Goal: Task Accomplishment & Management: Use online tool/utility

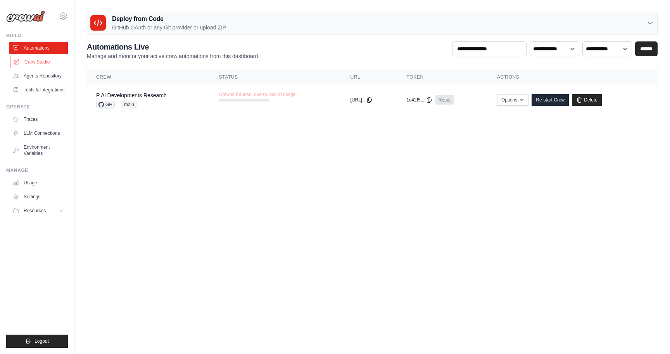
click at [46, 62] on link "Crew Studio" at bounding box center [39, 62] width 59 height 12
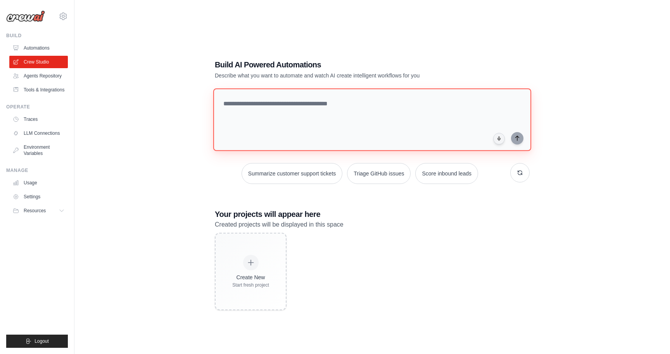
click at [298, 112] on textarea at bounding box center [372, 119] width 318 height 63
paste textarea "**********"
drag, startPoint x: 243, startPoint y: 104, endPoint x: 293, endPoint y: 105, distance: 50.0
click at [293, 105] on textarea "**********" at bounding box center [373, 119] width 321 height 63
click at [246, 104] on textarea "**********" at bounding box center [373, 119] width 321 height 63
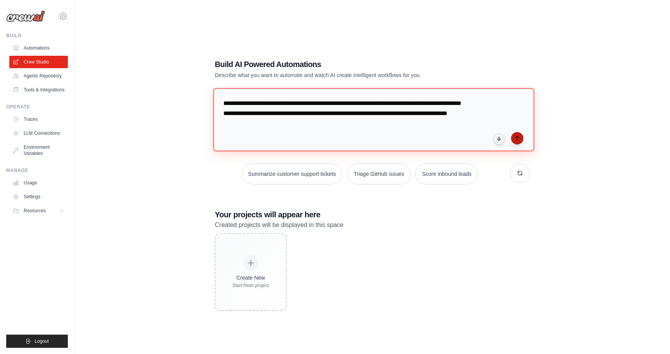
type textarea "**********"
click at [515, 138] on icon "submit" at bounding box center [517, 138] width 6 height 6
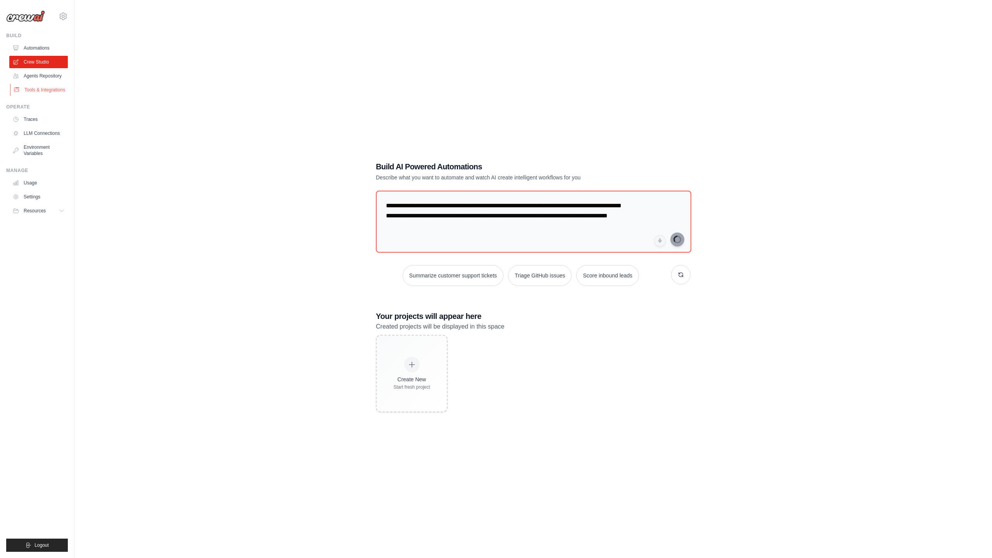
click at [48, 92] on link "Tools & Integrations" at bounding box center [39, 90] width 59 height 12
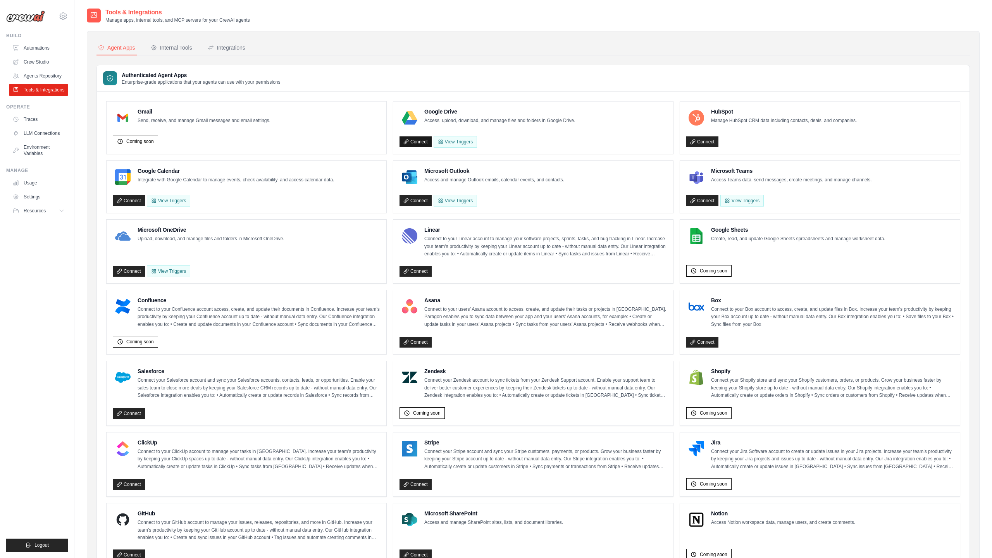
click at [417, 140] on link "Connect" at bounding box center [416, 141] width 32 height 11
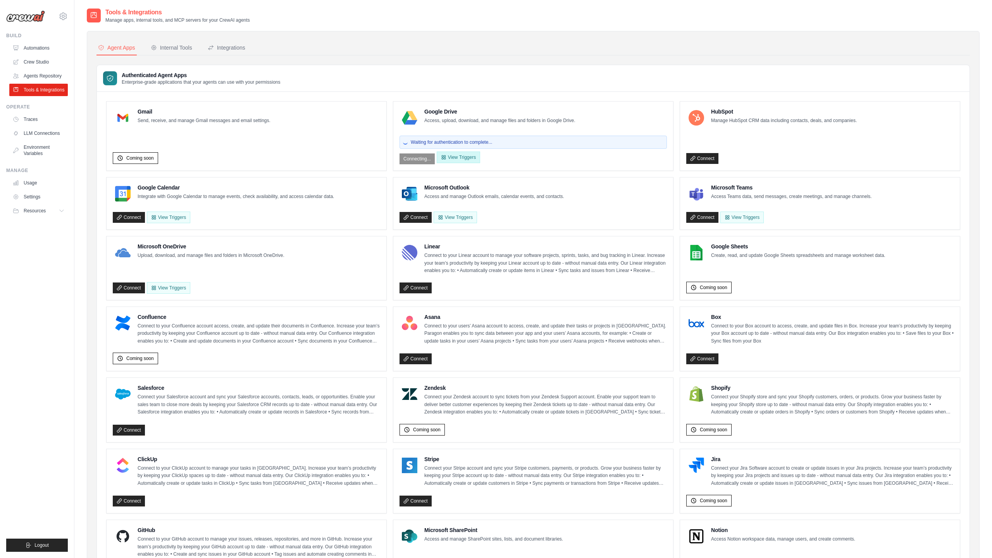
click at [472, 160] on button "View Triggers" at bounding box center [458, 158] width 43 height 12
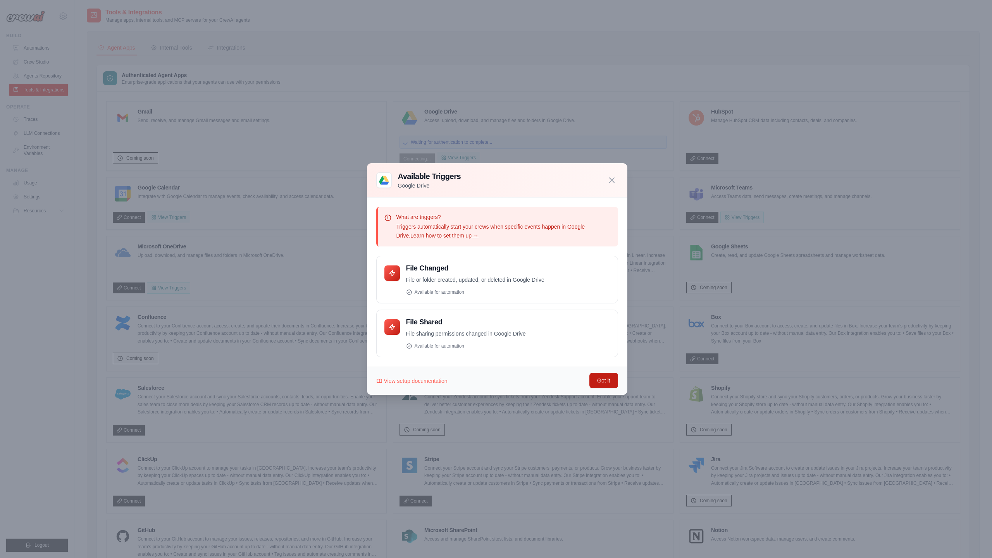
click at [601, 354] on button "Got it" at bounding box center [604, 381] width 28 height 16
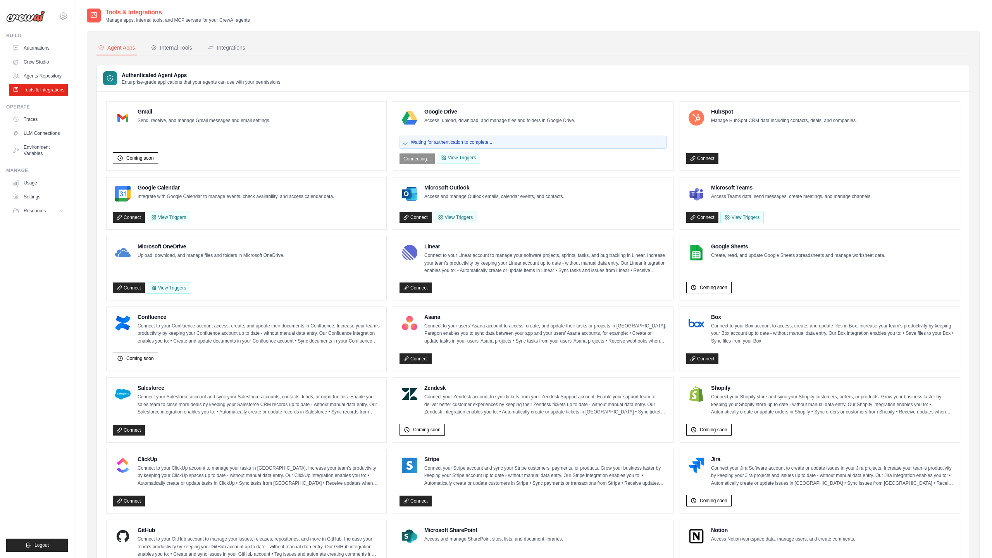
click at [442, 141] on span "Waiting for authentication to complete..." at bounding box center [451, 142] width 81 height 6
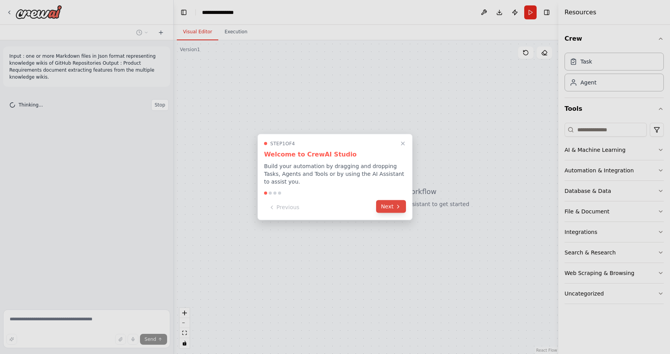
click at [384, 210] on button "Next" at bounding box center [391, 206] width 30 height 13
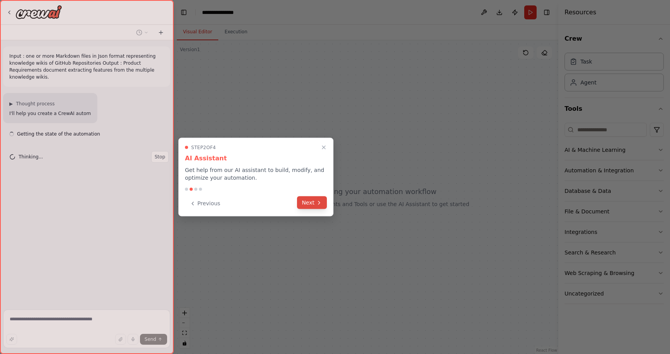
click at [315, 205] on button "Next" at bounding box center [312, 203] width 30 height 13
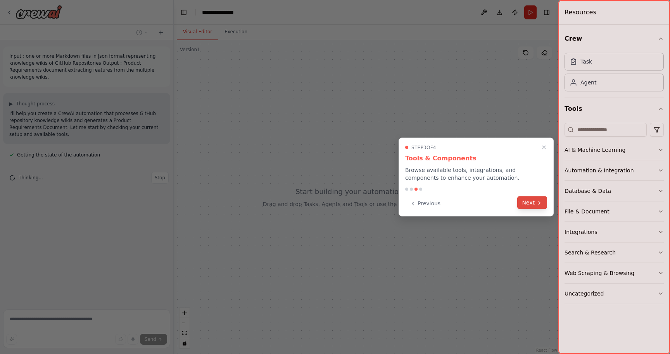
click at [533, 208] on button "Next" at bounding box center [532, 203] width 30 height 13
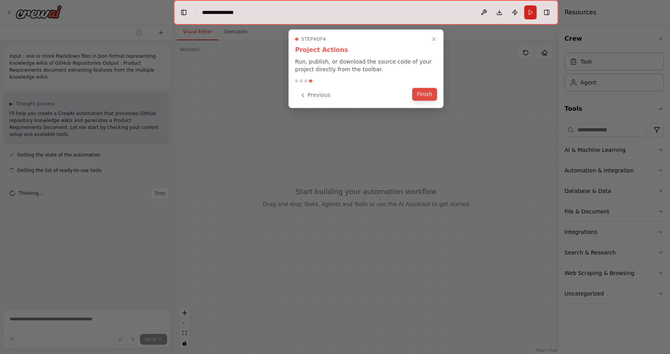
click at [417, 92] on button "Finish" at bounding box center [424, 94] width 25 height 13
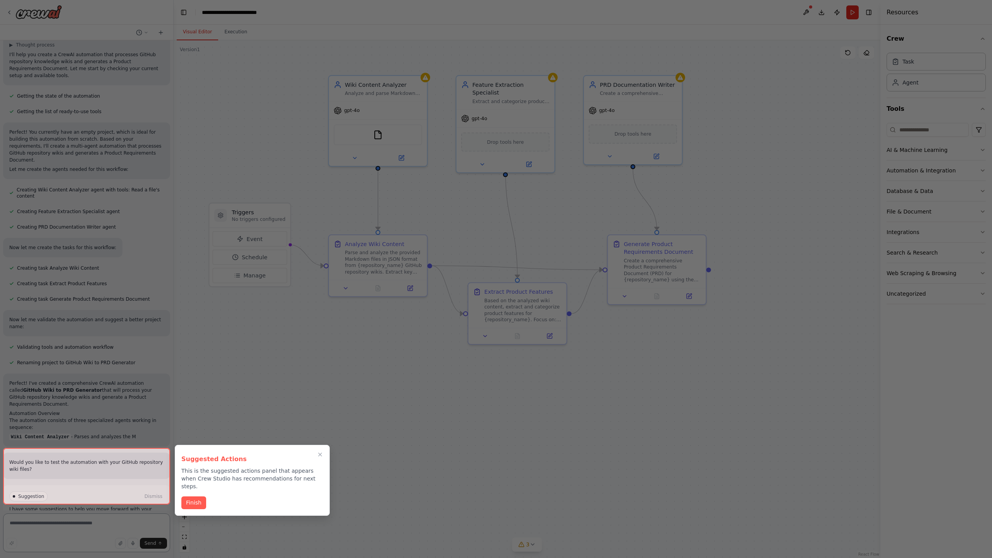
scroll to position [89, 0]
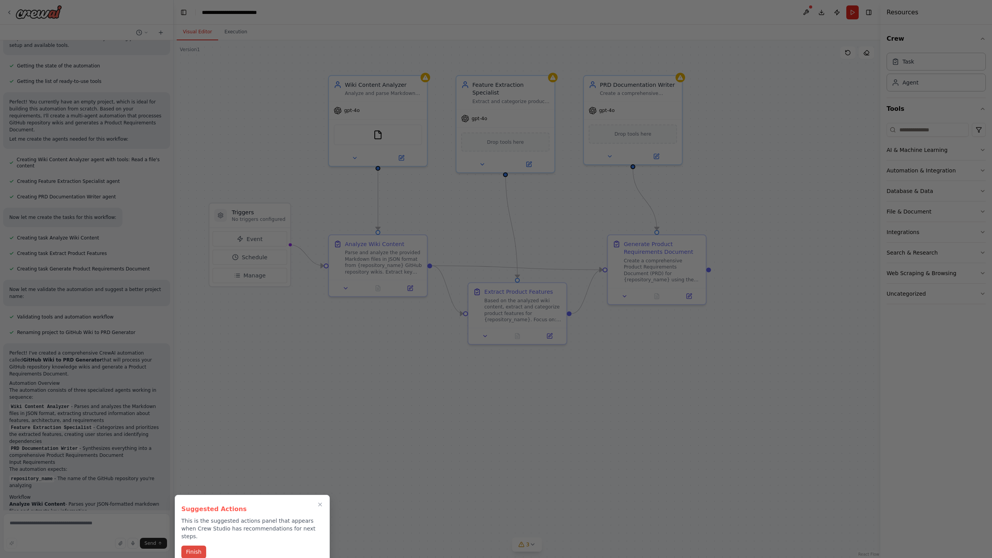
click at [200, 354] on button "Finish" at bounding box center [193, 552] width 25 height 13
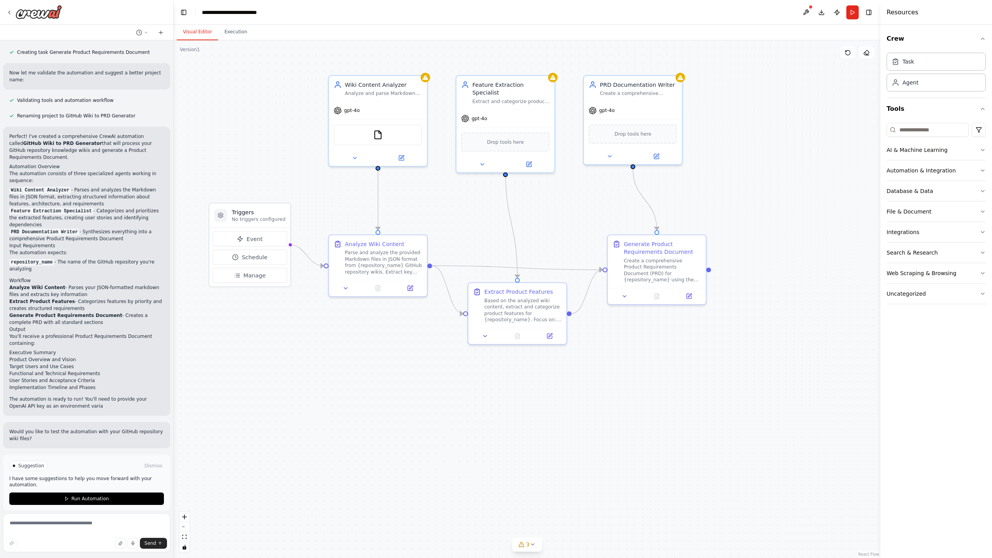
scroll to position [305, 0]
click at [344, 287] on icon at bounding box center [346, 287] width 6 height 6
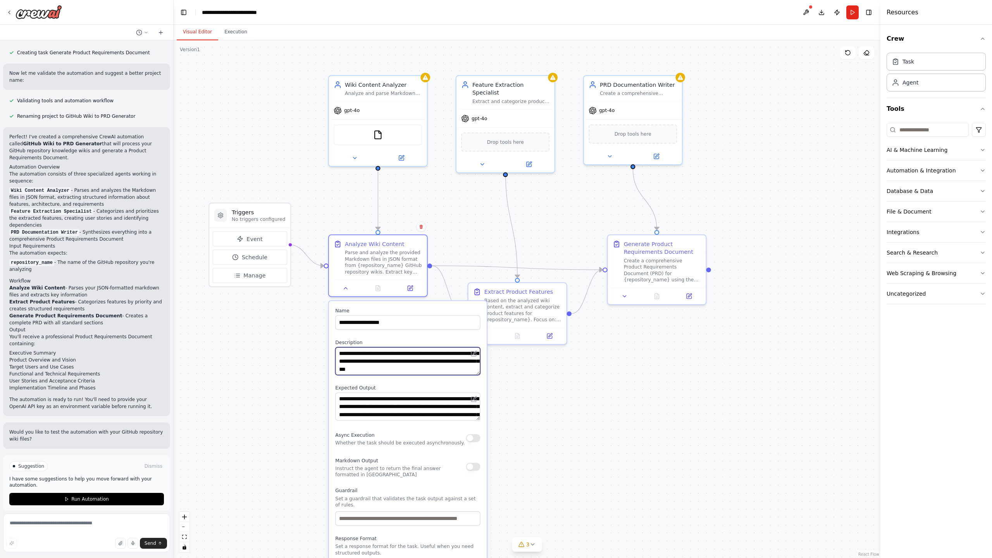
click at [432, 354] on textarea "**********" at bounding box center [407, 361] width 145 height 28
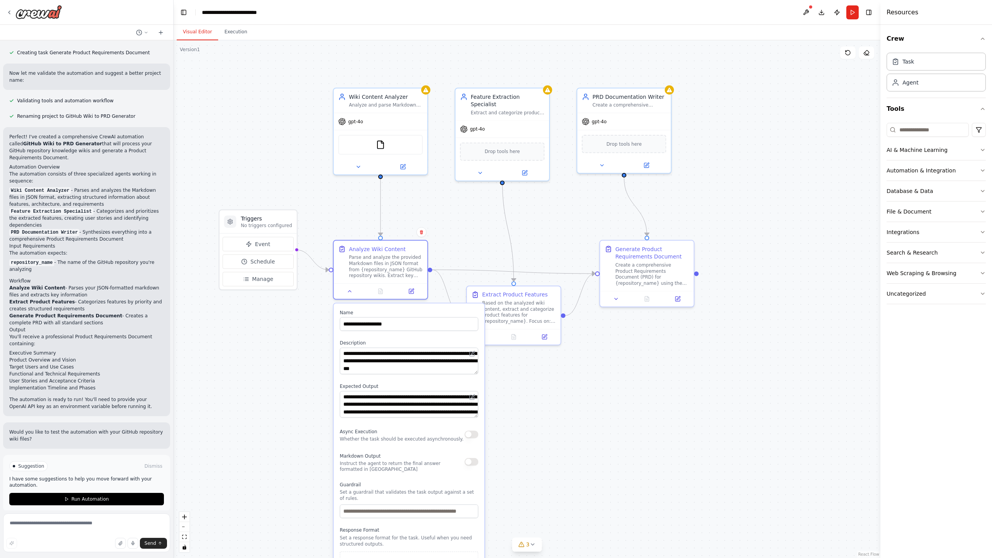
click at [314, 328] on div ".deletable-edge-delete-btn { width: 20px; height: 20px; border: 0px solid #ffff…" at bounding box center [527, 299] width 707 height 518
click at [353, 287] on button at bounding box center [350, 289] width 26 height 9
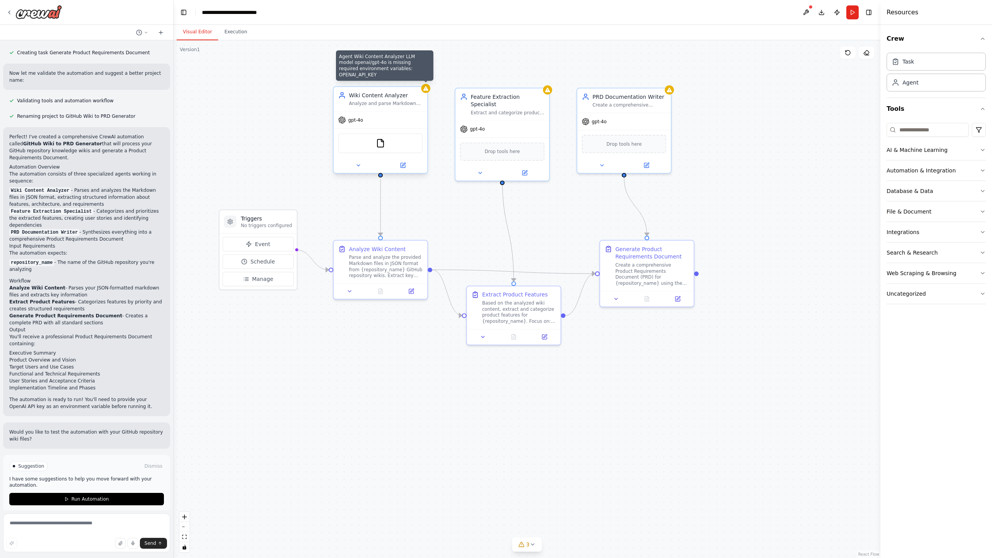
click at [425, 90] on icon at bounding box center [425, 88] width 5 height 5
click at [260, 246] on span "Event" at bounding box center [262, 244] width 15 height 8
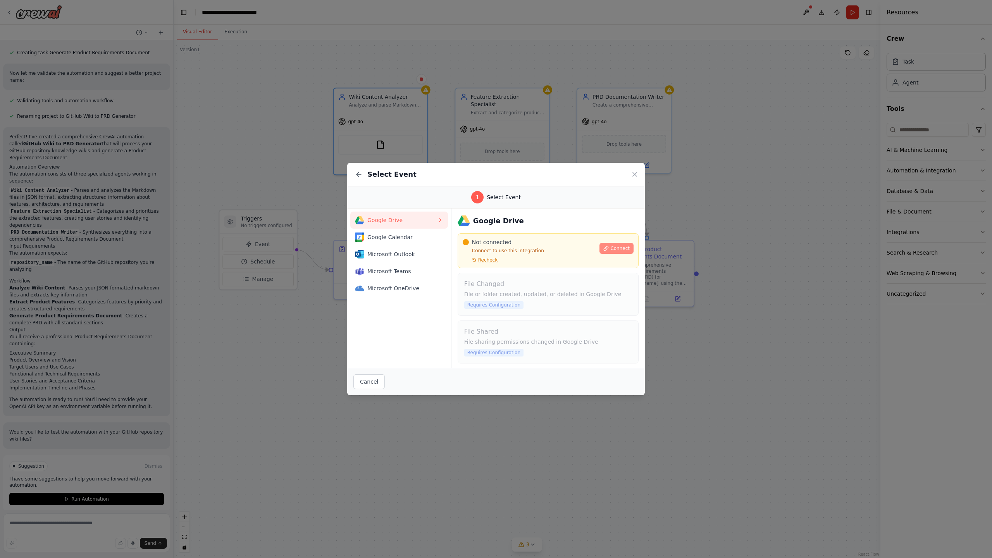
click at [617, 245] on button "Connect" at bounding box center [617, 248] width 34 height 11
click at [615, 248] on span "Connect" at bounding box center [620, 248] width 19 height 6
click at [616, 251] on span "Connect" at bounding box center [620, 248] width 19 height 6
click at [494, 259] on span "Recheck" at bounding box center [487, 260] width 19 height 6
click at [611, 248] on span "Connect" at bounding box center [620, 248] width 19 height 6
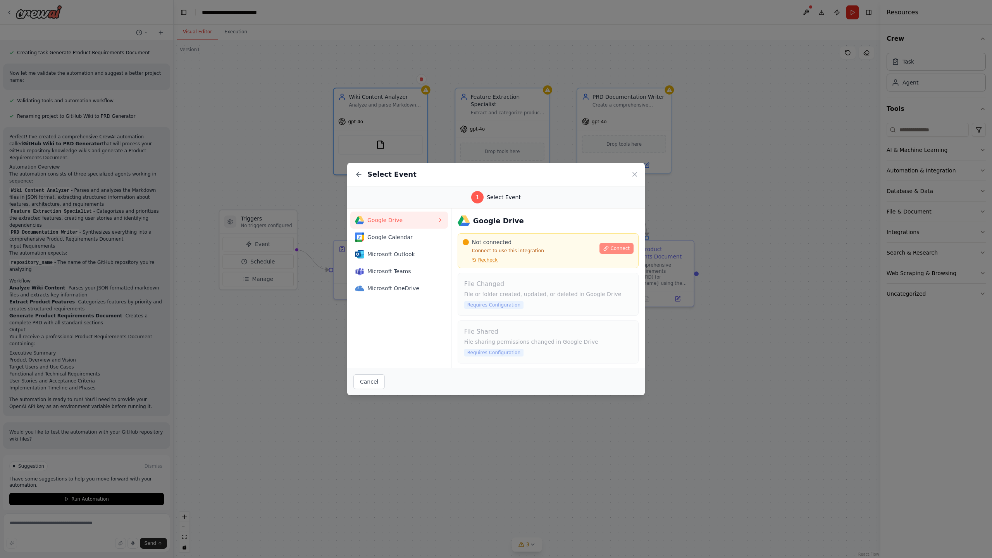
click at [611, 248] on span "Connect" at bounding box center [620, 248] width 19 height 6
click at [635, 176] on icon at bounding box center [635, 175] width 8 height 8
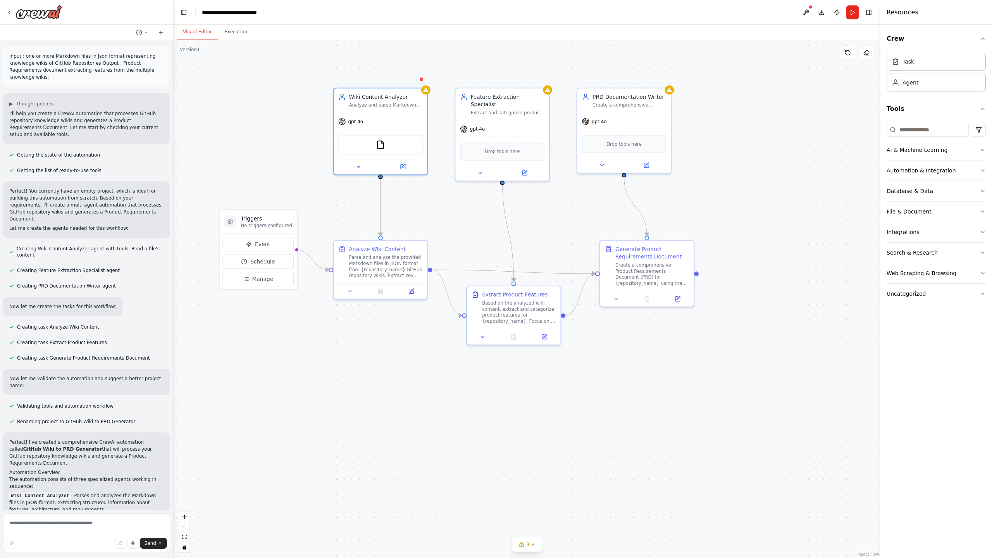
scroll to position [0, 0]
click at [7, 14] on icon at bounding box center [9, 12] width 6 height 6
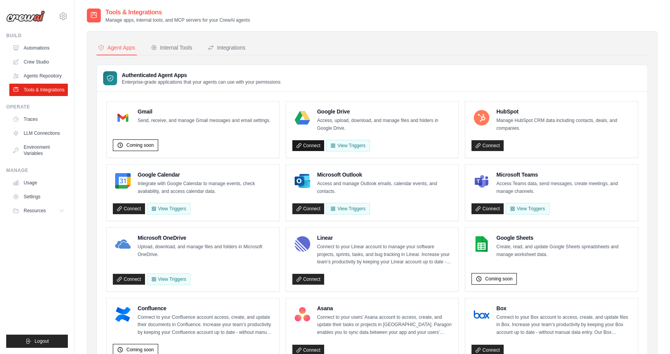
click at [319, 146] on link "Connect" at bounding box center [308, 145] width 32 height 11
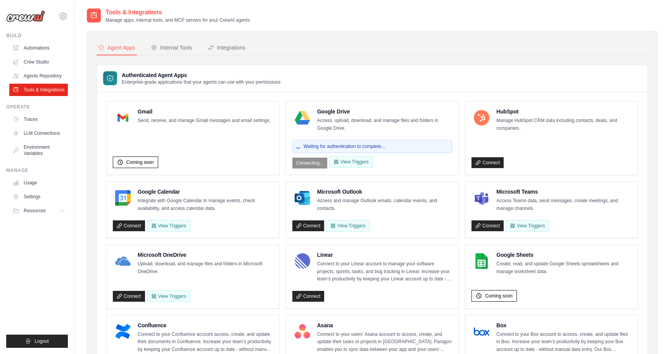
click at [374, 121] on p "Access, upload, download, and manage files and folders in Google Drive." at bounding box center [384, 124] width 135 height 15
click at [318, 164] on div "Waiting for authentication to complete... Connecting... View Triggers" at bounding box center [372, 153] width 160 height 32
click at [362, 137] on div "Waiting for authentication to complete... Connecting... View Triggers" at bounding box center [372, 153] width 160 height 32
click at [356, 142] on div "Waiting for authentication to complete..." at bounding box center [372, 146] width 160 height 13
click at [353, 163] on button "View Triggers" at bounding box center [350, 162] width 43 height 12
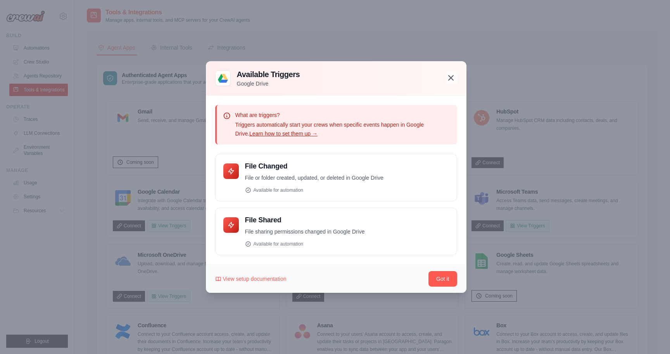
click at [450, 78] on icon "button" at bounding box center [450, 77] width 9 height 9
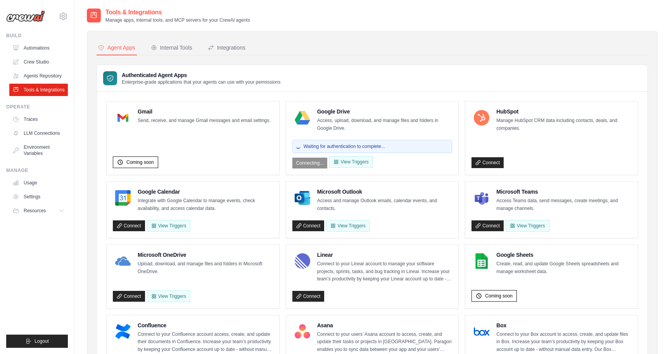
click at [341, 116] on div "Google Drive Access, upload, download, and manage files and folders in Google D…" at bounding box center [384, 120] width 135 height 24
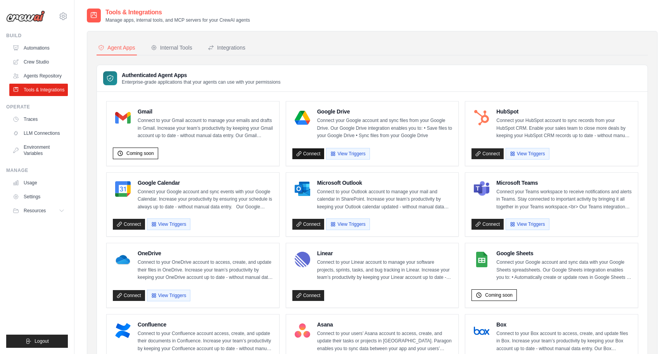
click at [314, 153] on link "Connect" at bounding box center [308, 153] width 32 height 11
click at [312, 155] on link "Connect" at bounding box center [308, 153] width 32 height 11
click at [312, 154] on link "Connect" at bounding box center [308, 153] width 32 height 11
click at [171, 49] on div "Internal Tools" at bounding box center [171, 48] width 41 height 8
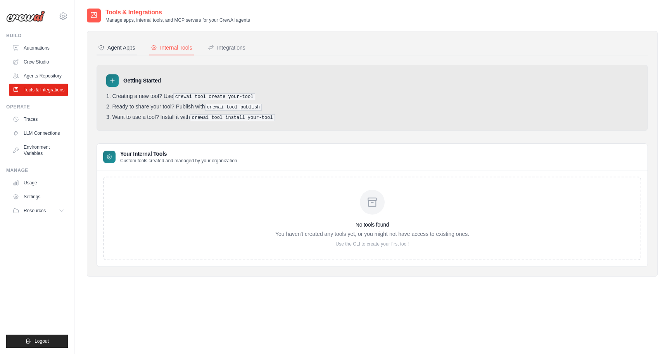
click at [118, 50] on div "Agent Apps" at bounding box center [116, 48] width 37 height 8
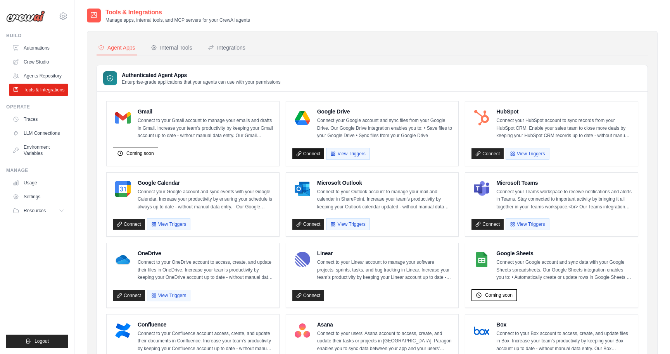
click at [311, 152] on link "Connect" at bounding box center [308, 153] width 32 height 11
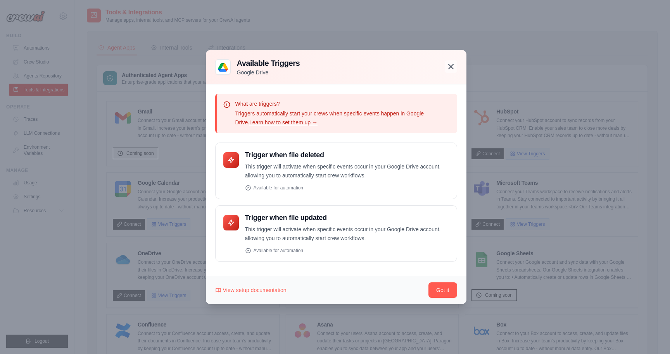
click at [452, 66] on icon "button" at bounding box center [450, 66] width 5 height 5
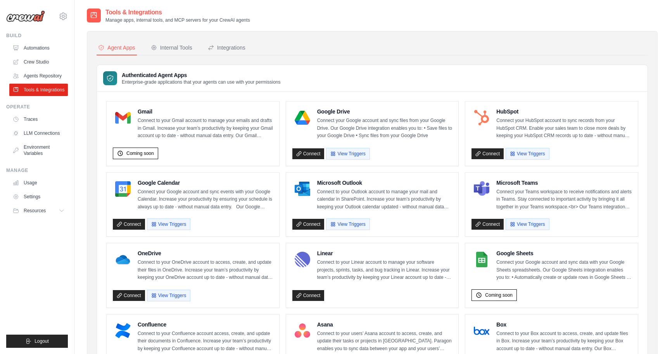
click at [316, 145] on div "Connect View Triggers" at bounding box center [372, 152] width 160 height 15
click at [313, 153] on link "Connect" at bounding box center [308, 153] width 32 height 11
click at [484, 220] on link "Connect" at bounding box center [487, 224] width 32 height 11
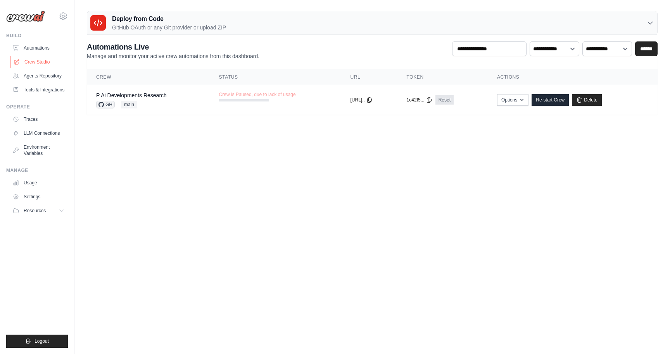
click at [43, 62] on link "Crew Studio" at bounding box center [39, 62] width 59 height 12
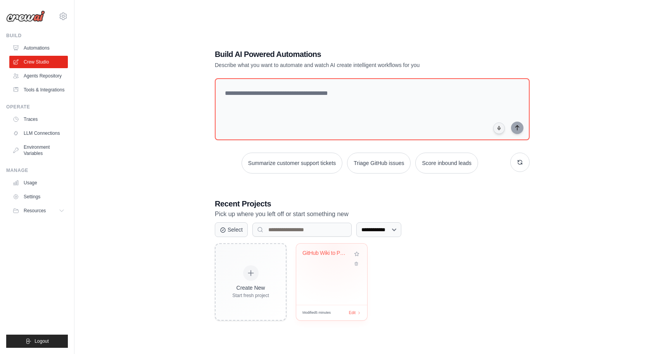
click at [333, 248] on div "GitHub Wiki to PRD Generator" at bounding box center [331, 274] width 71 height 61
click at [43, 89] on link "Tools & Integrations" at bounding box center [39, 90] width 59 height 12
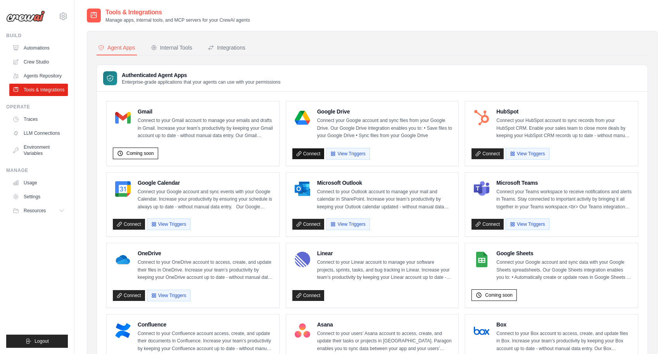
click at [314, 154] on link "Connect" at bounding box center [308, 153] width 32 height 11
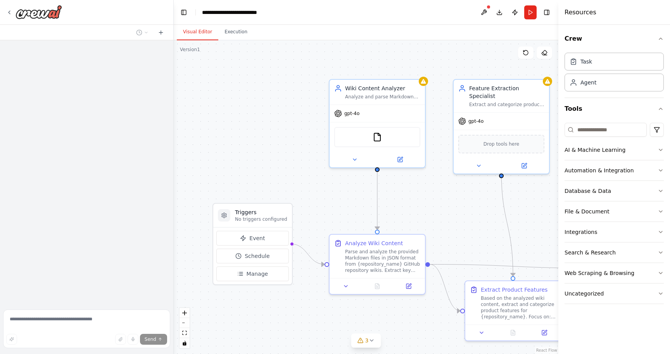
scroll to position [447, 0]
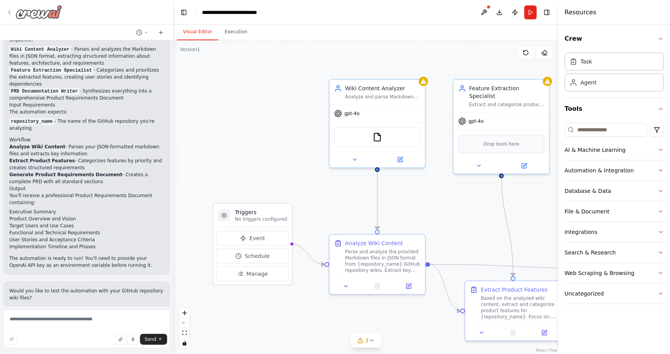
click at [27, 12] on img at bounding box center [39, 12] width 47 height 14
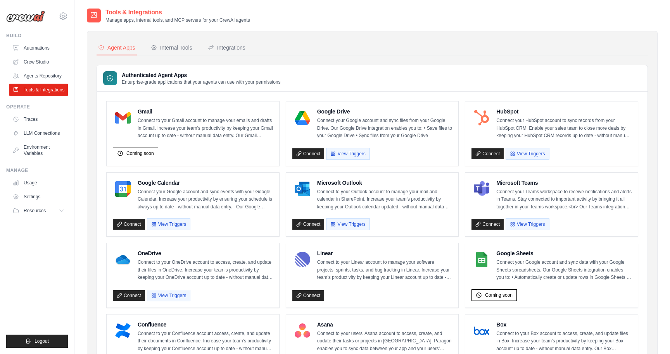
click at [314, 154] on link "Connect" at bounding box center [308, 153] width 32 height 11
click at [35, 62] on link "Crew Studio" at bounding box center [39, 62] width 59 height 12
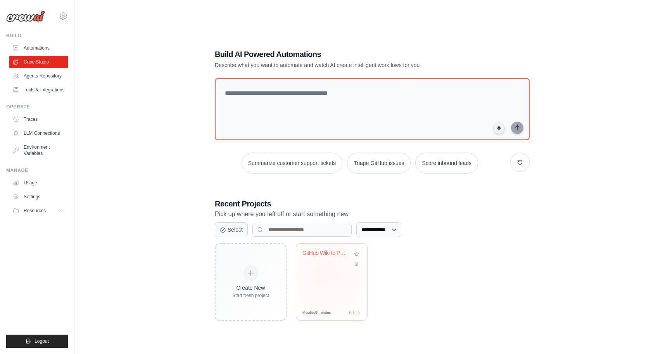
click at [328, 276] on div "GitHub Wiki to PRD Generator" at bounding box center [331, 274] width 71 height 61
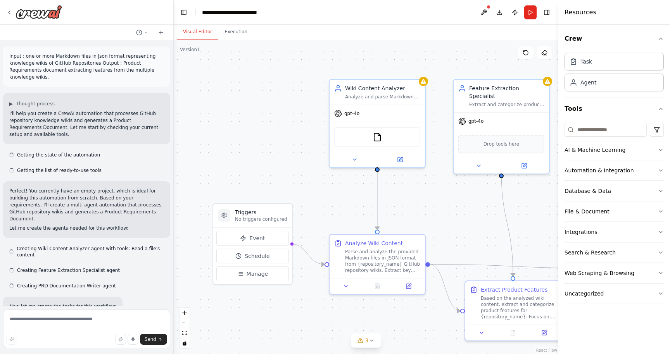
scroll to position [447, 0]
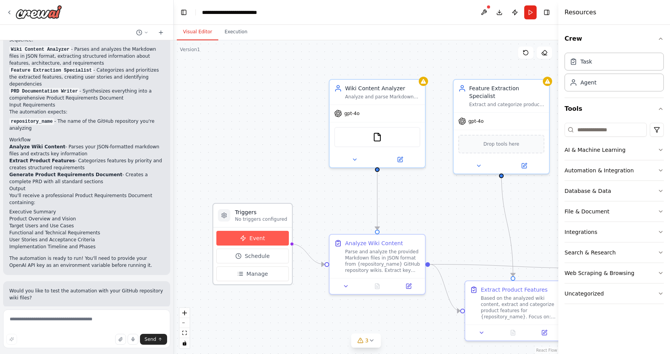
click at [259, 239] on span "Event" at bounding box center [257, 239] width 16 height 8
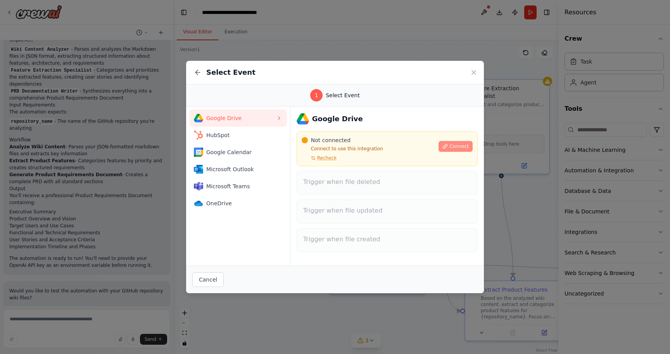
click at [450, 146] on span "Connect" at bounding box center [458, 146] width 19 height 6
click at [474, 73] on icon at bounding box center [474, 73] width 4 height 4
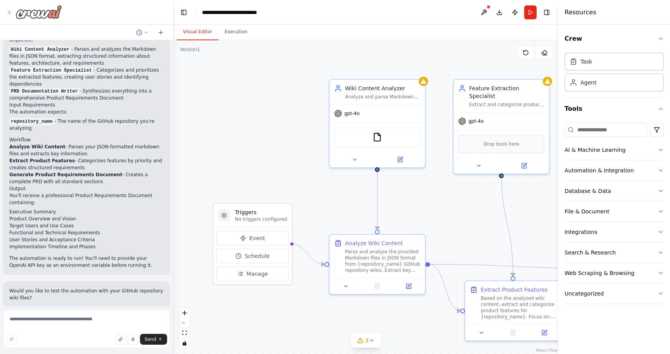
click at [16, 9] on img at bounding box center [39, 12] width 47 height 14
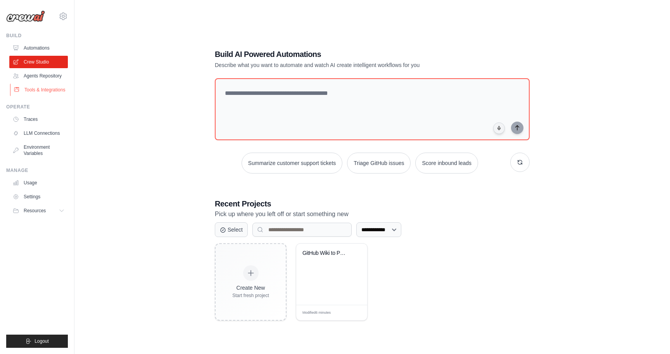
click at [31, 88] on link "Tools & Integrations" at bounding box center [39, 90] width 59 height 12
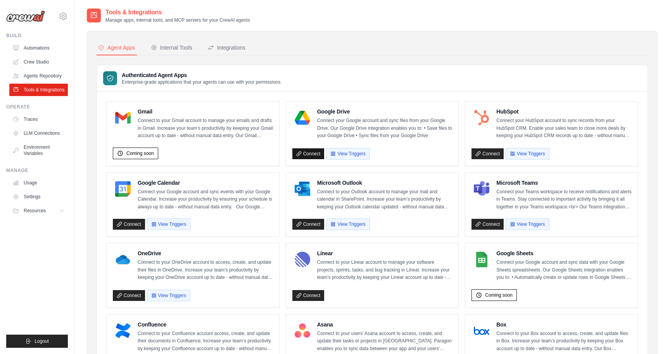
click at [310, 155] on link "Connect" at bounding box center [308, 153] width 32 height 11
click at [366, 125] on p "Connect your Google account and sync files from your Google Drive. Our Google D…" at bounding box center [384, 128] width 135 height 23
click at [340, 150] on button "View Triggers" at bounding box center [347, 154] width 43 height 12
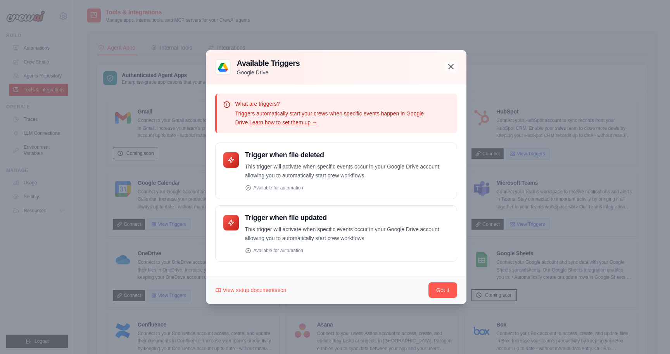
click at [453, 67] on icon "button" at bounding box center [450, 66] width 9 height 9
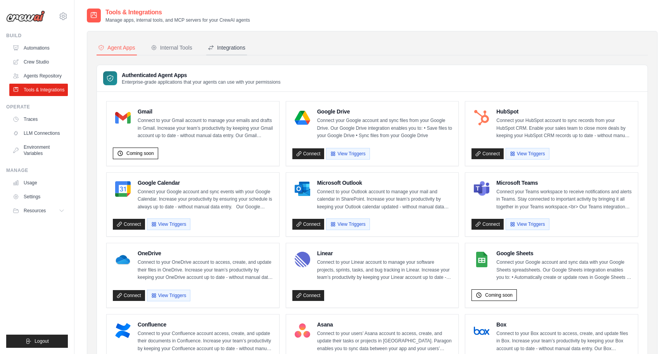
click at [233, 46] on div "Integrations" at bounding box center [227, 48] width 38 height 8
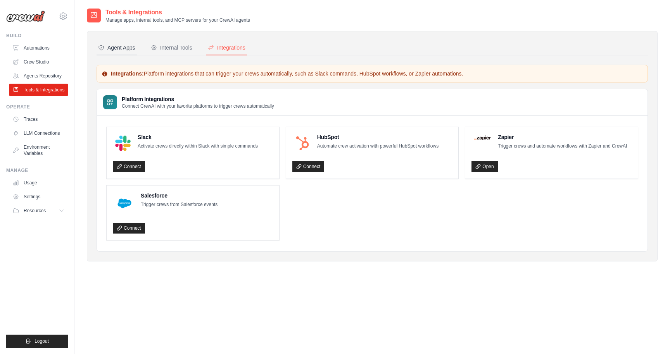
click at [126, 48] on div "Agent Apps" at bounding box center [116, 48] width 37 height 8
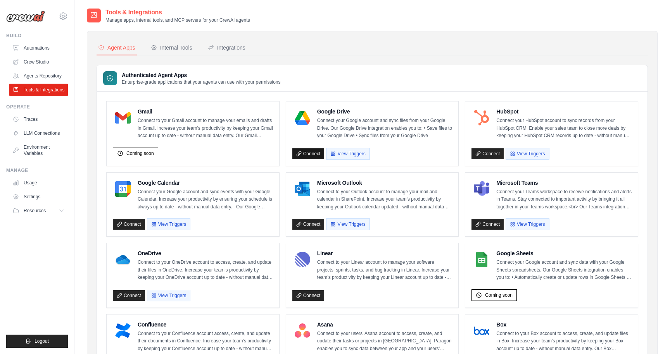
click at [317, 150] on link "Connect" at bounding box center [308, 153] width 32 height 11
click at [219, 86] on div "Authenticated Agent Apps Enterprise-grade applications that your agents can use…" at bounding box center [372, 78] width 550 height 27
click at [28, 183] on link "Usage" at bounding box center [39, 183] width 59 height 12
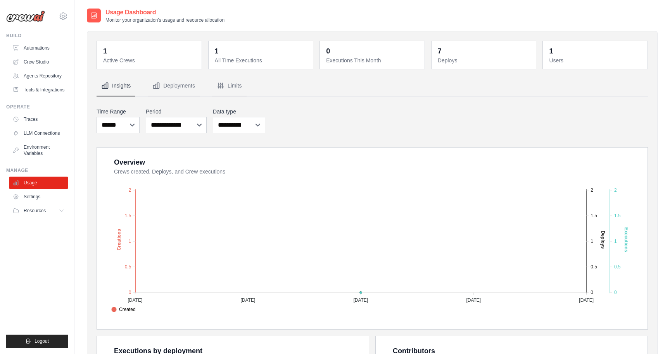
click at [174, 48] on dd "1" at bounding box center [150, 51] width 94 height 11
click at [40, 196] on link "Settings" at bounding box center [39, 197] width 59 height 12
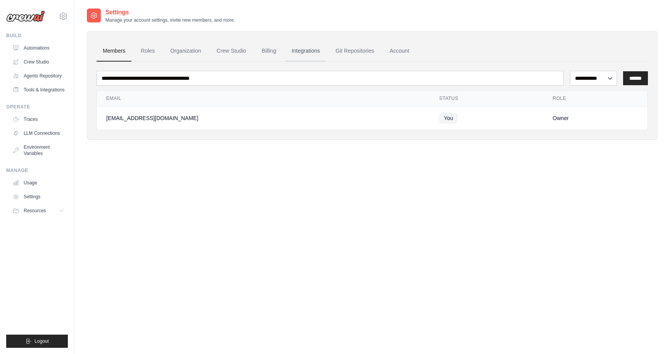
click at [312, 49] on link "Integrations" at bounding box center [305, 51] width 41 height 21
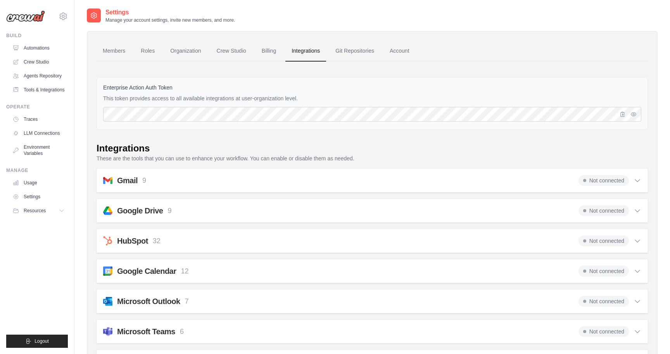
click at [637, 178] on icon at bounding box center [637, 181] width 8 height 8
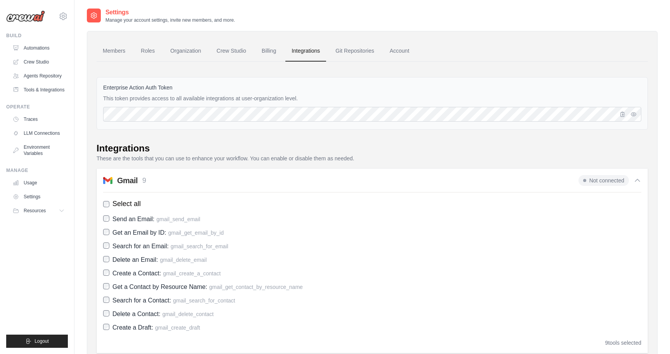
click at [637, 178] on icon at bounding box center [637, 181] width 8 height 8
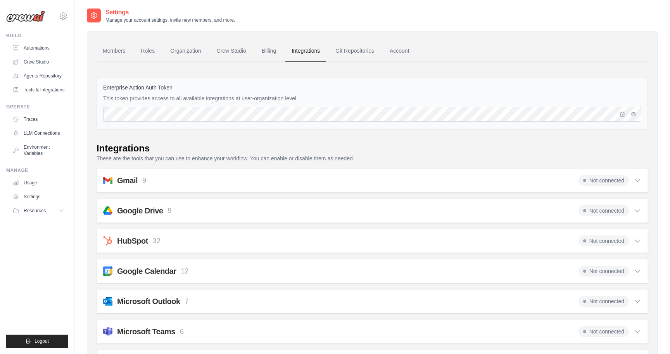
click at [635, 207] on icon at bounding box center [637, 211] width 8 height 8
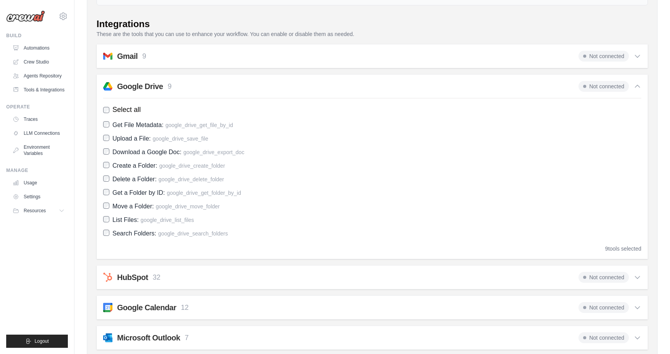
scroll to position [125, 0]
click at [109, 201] on label "Move a Folder: google_drive_move_folder" at bounding box center [372, 205] width 538 height 10
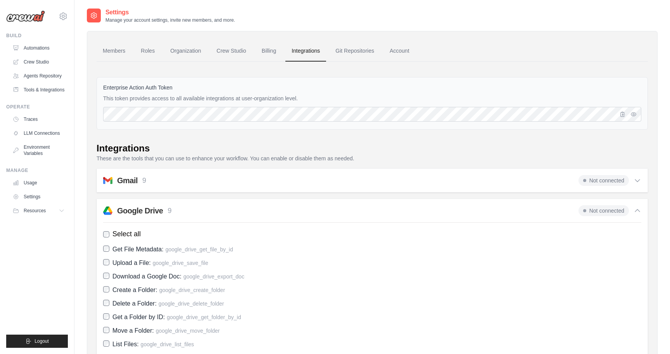
scroll to position [0, 0]
click at [271, 51] on link "Billing" at bounding box center [268, 51] width 27 height 21
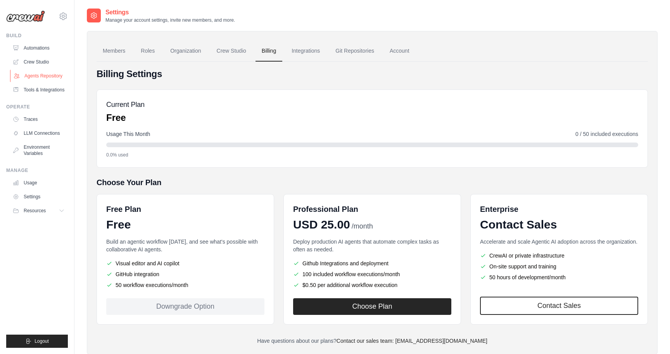
click at [33, 76] on link "Agents Repository" at bounding box center [39, 76] width 59 height 12
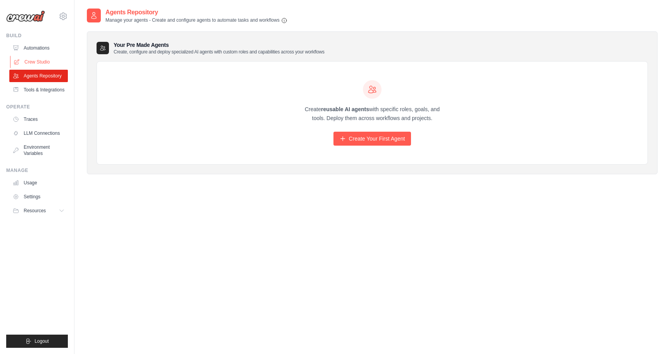
click at [42, 57] on link "Crew Studio" at bounding box center [39, 62] width 59 height 12
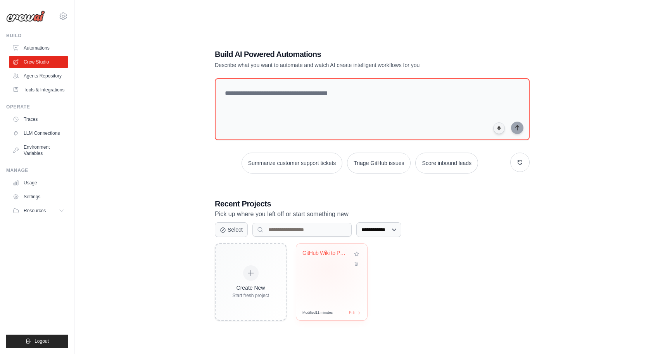
click at [328, 269] on div "GitHub Wiki to PRD Generator" at bounding box center [331, 274] width 71 height 61
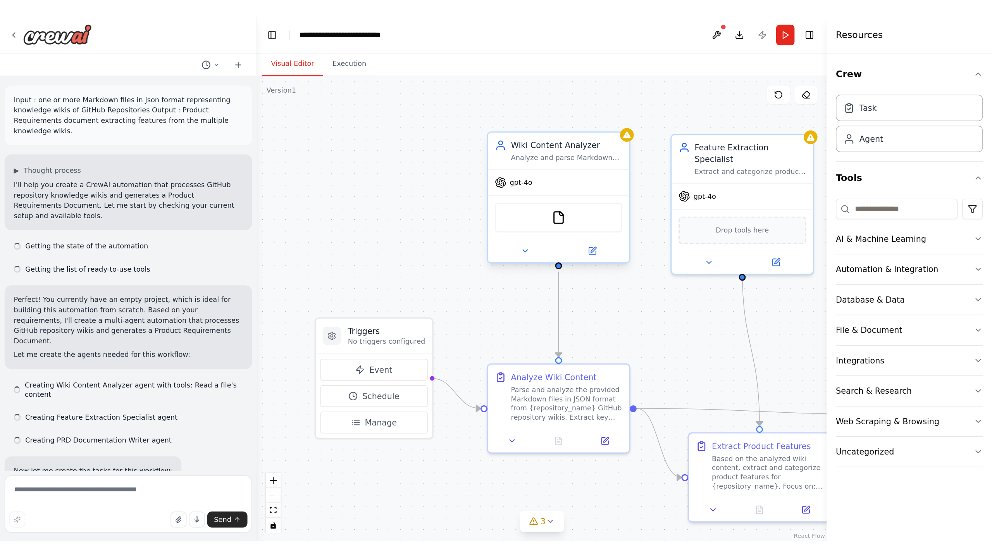
scroll to position [447, 0]
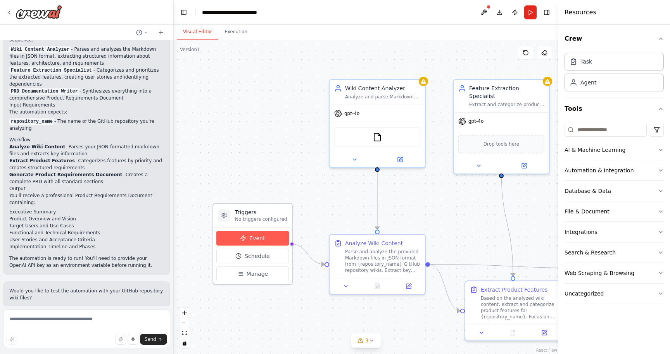
click at [254, 240] on span "Event" at bounding box center [257, 239] width 16 height 8
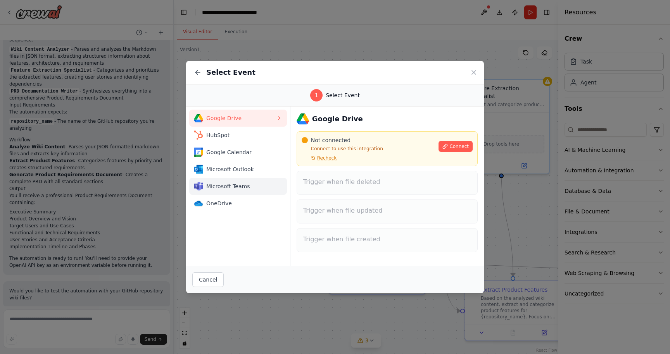
click at [245, 185] on span "Microsoft Teams" at bounding box center [241, 187] width 70 height 8
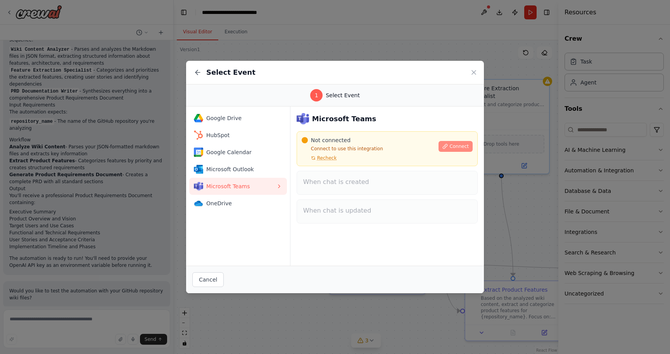
click at [462, 146] on span "Connect" at bounding box center [458, 146] width 19 height 6
click at [236, 118] on span "Google Drive" at bounding box center [241, 118] width 70 height 8
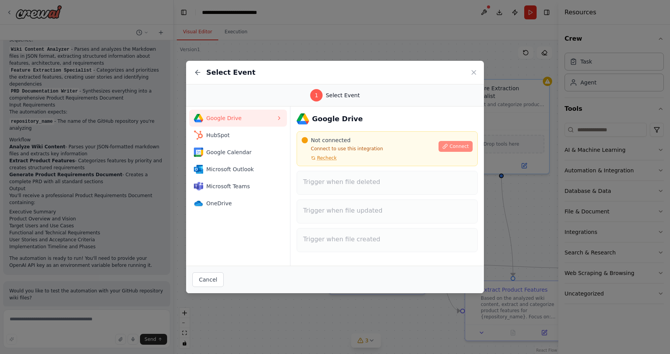
click at [459, 144] on span "Connect" at bounding box center [458, 146] width 19 height 6
click at [479, 71] on div "Select Event" at bounding box center [335, 73] width 298 height 24
click at [477, 71] on icon at bounding box center [474, 73] width 8 height 8
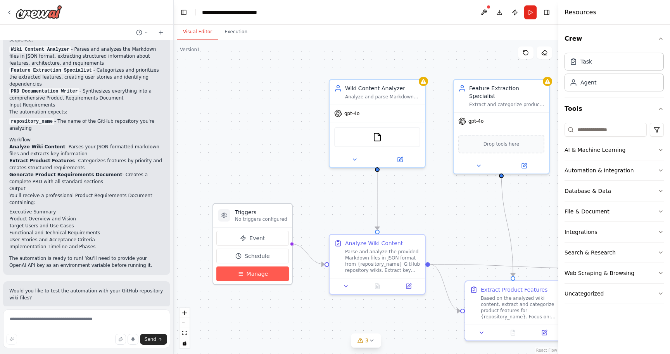
click at [252, 272] on span "Manage" at bounding box center [258, 274] width 22 height 8
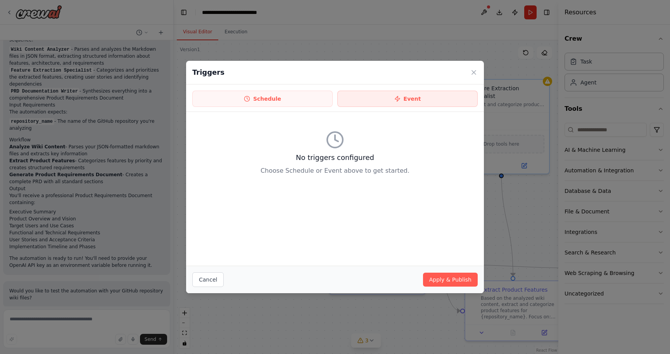
click at [400, 98] on icon at bounding box center [397, 99] width 6 height 6
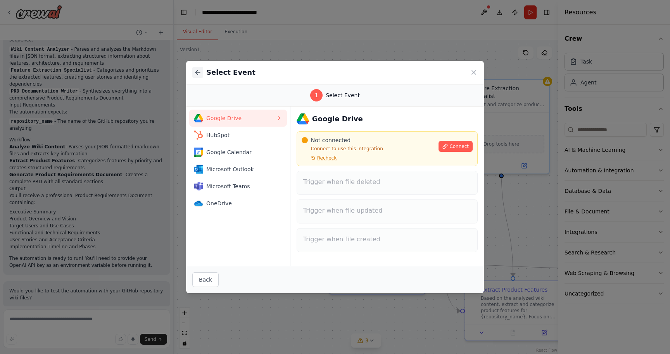
click at [198, 72] on icon at bounding box center [197, 72] width 5 height 0
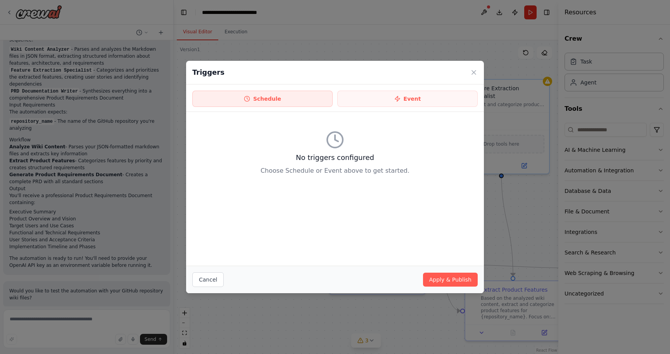
click at [287, 97] on button "Schedule" at bounding box center [262, 99] width 140 height 16
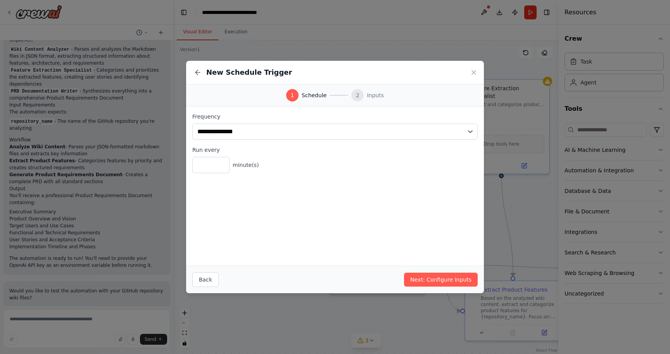
click at [375, 95] on span "Inputs" at bounding box center [375, 95] width 17 height 8
click at [431, 282] on button "Next: Configure Inputs" at bounding box center [441, 280] width 74 height 14
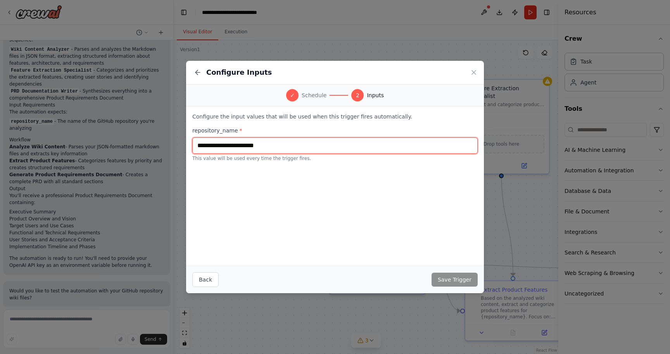
click at [260, 141] on input "text" at bounding box center [334, 146] width 285 height 16
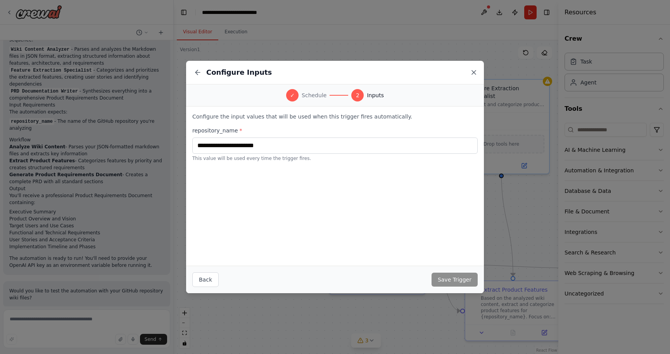
click at [475, 70] on icon at bounding box center [474, 73] width 8 height 8
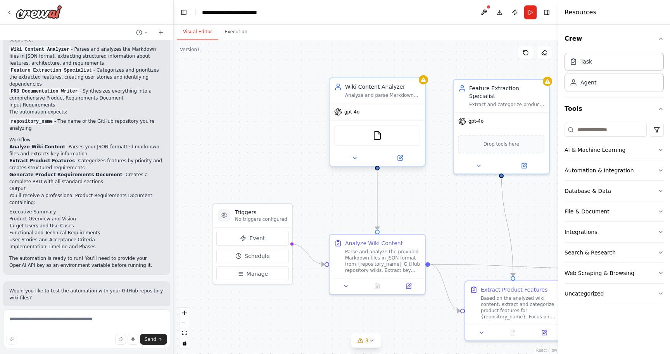
click at [388, 106] on div "gpt-4o" at bounding box center [376, 111] width 95 height 17
click at [383, 247] on div "Analyze Wiki Content Parse and analyze the provided Markdown files in JSON form…" at bounding box center [382, 255] width 75 height 34
click at [391, 241] on div "Analyze Wiki Content" at bounding box center [374, 242] width 58 height 8
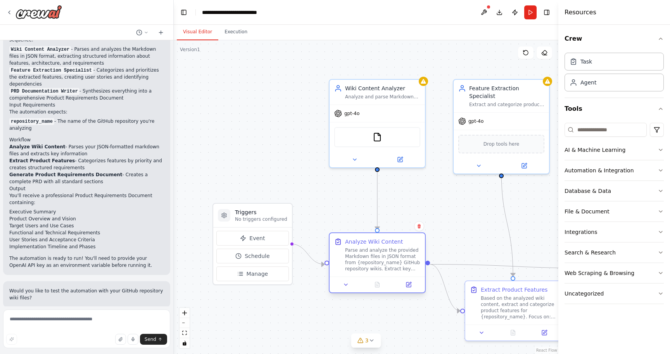
click at [391, 241] on div "Analyze Wiki Content" at bounding box center [374, 242] width 58 height 8
click at [344, 286] on icon at bounding box center [346, 285] width 6 height 6
click at [351, 282] on button at bounding box center [346, 284] width 27 height 9
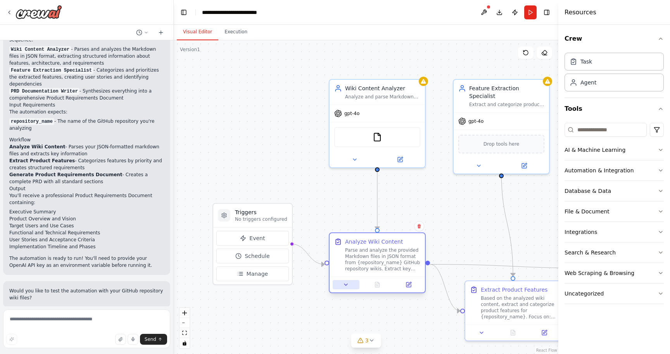
click at [351, 282] on button at bounding box center [346, 284] width 27 height 9
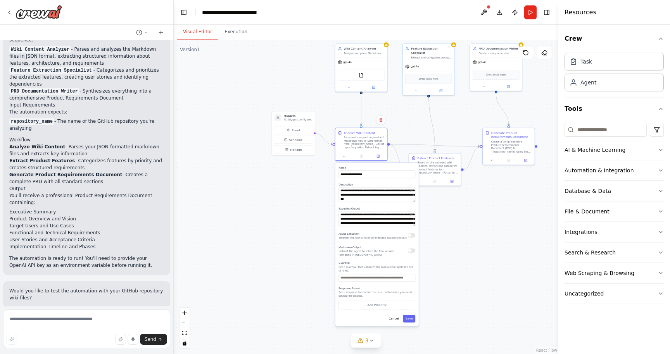
drag, startPoint x: 290, startPoint y: 188, endPoint x: 285, endPoint y: 65, distance: 123.0
click at [285, 65] on div ".deletable-edge-delete-btn { width: 20px; height: 20px; border: 0px solid #ffff…" at bounding box center [366, 197] width 385 height 314
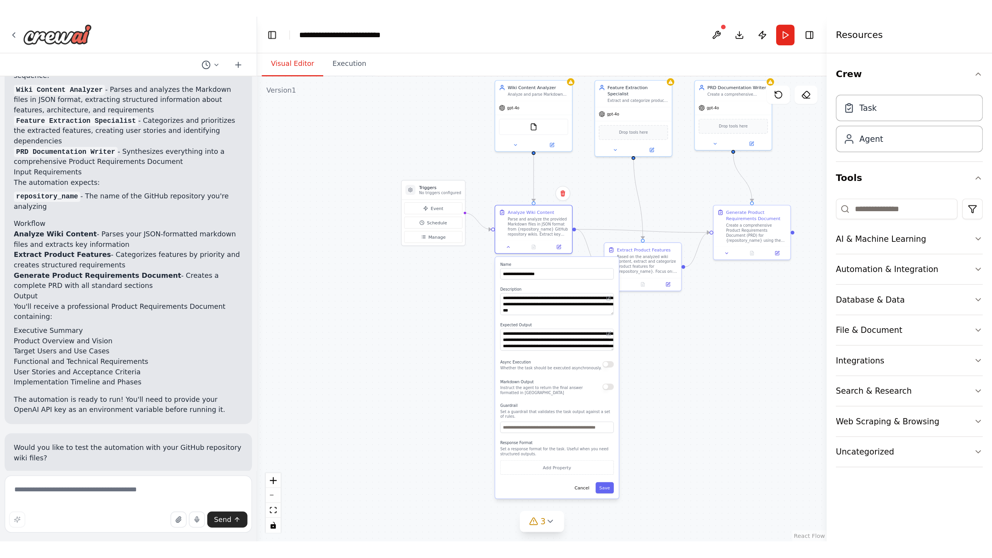
scroll to position [243, 0]
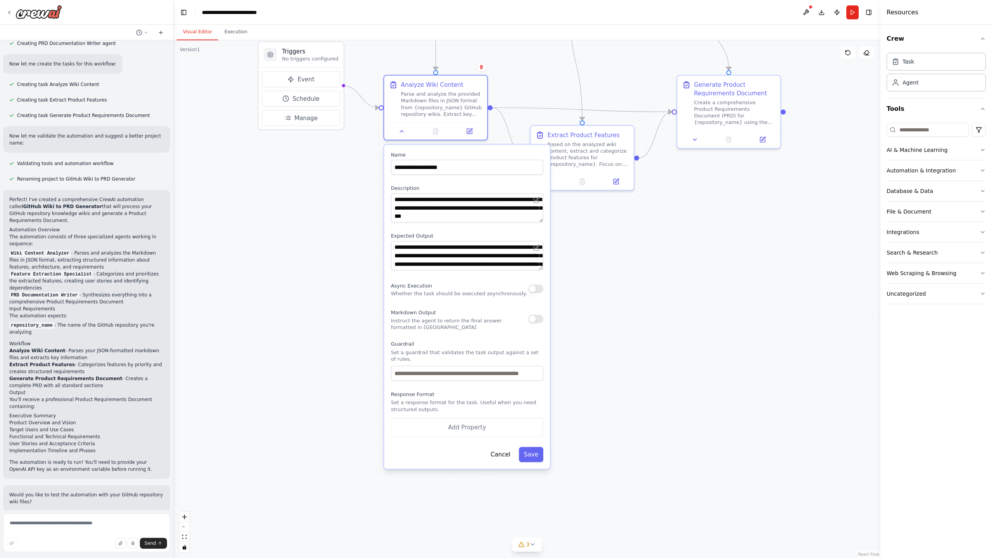
drag, startPoint x: 438, startPoint y: 271, endPoint x: 590, endPoint y: 362, distance: 177.1
click at [590, 354] on div ".deletable-edge-delete-btn { width: 20px; height: 20px; border: 0px solid #ffff…" at bounding box center [527, 299] width 707 height 518
click at [526, 215] on textarea "**********" at bounding box center [467, 207] width 152 height 29
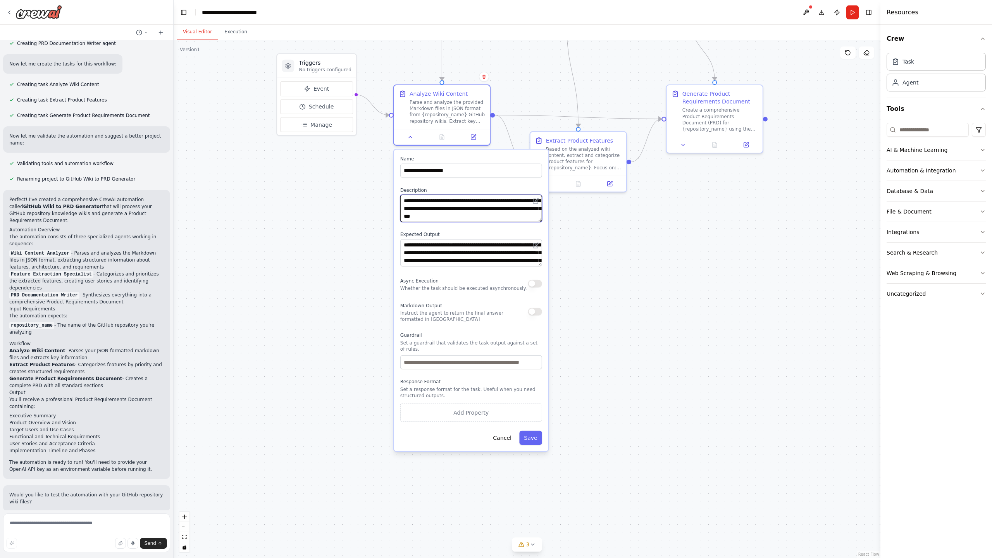
click at [530, 216] on textarea "**********" at bounding box center [471, 208] width 142 height 27
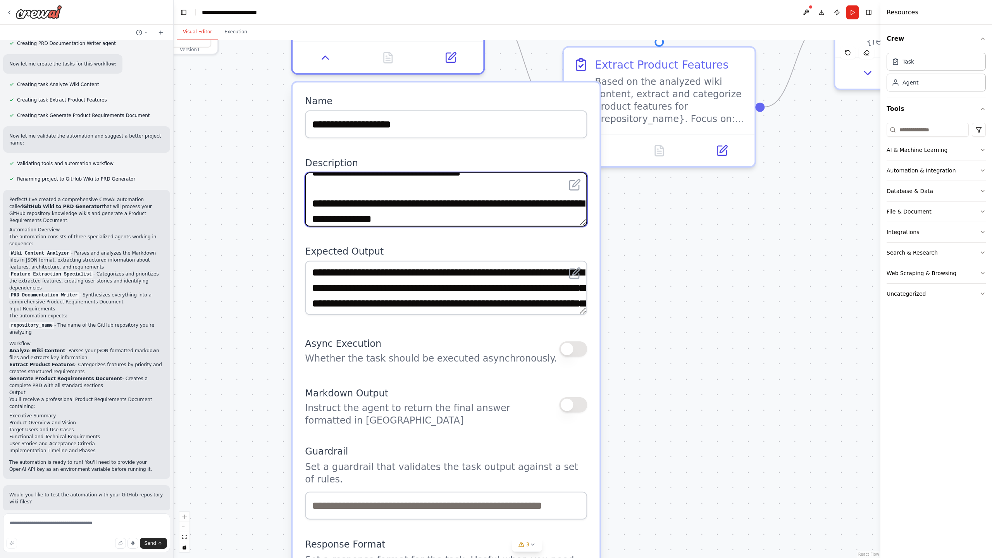
click at [496, 202] on textarea "**********" at bounding box center [446, 199] width 282 height 54
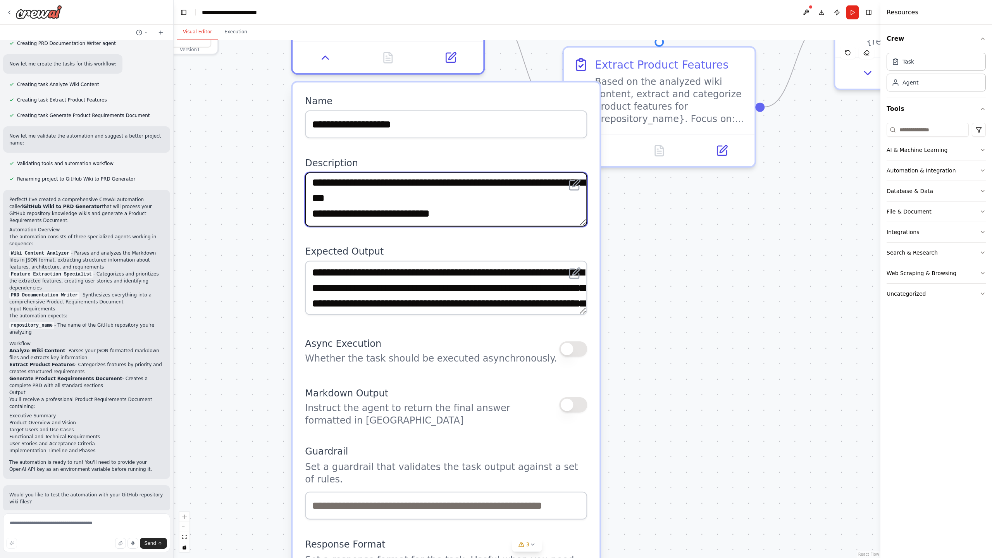
scroll to position [2, 0]
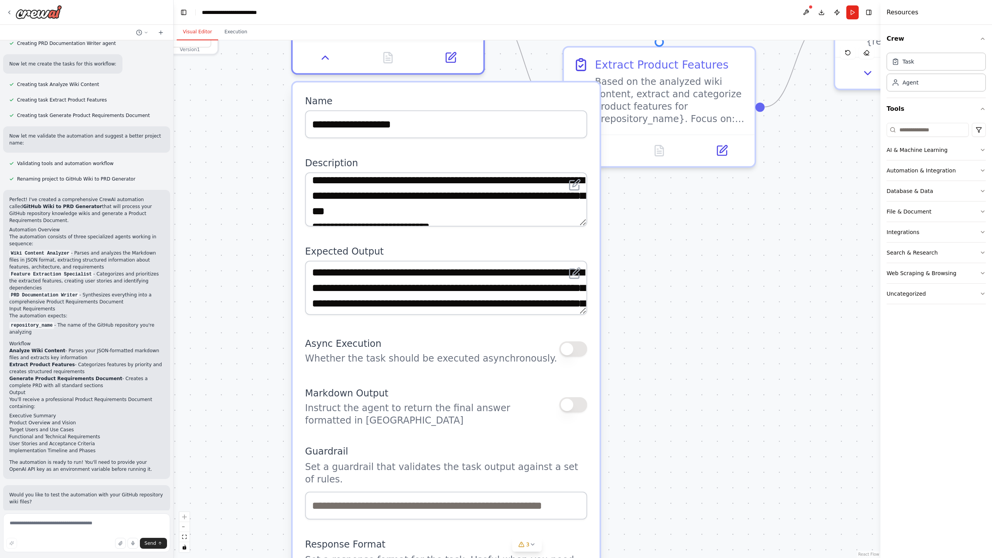
click at [611, 354] on div ".deletable-edge-delete-btn { width: 20px; height: 20px; border: 0px solid #ffff…" at bounding box center [527, 299] width 707 height 518
click at [648, 323] on div ".deletable-edge-delete-btn { width: 20px; height: 20px; border: 0px solid #ffff…" at bounding box center [527, 299] width 707 height 518
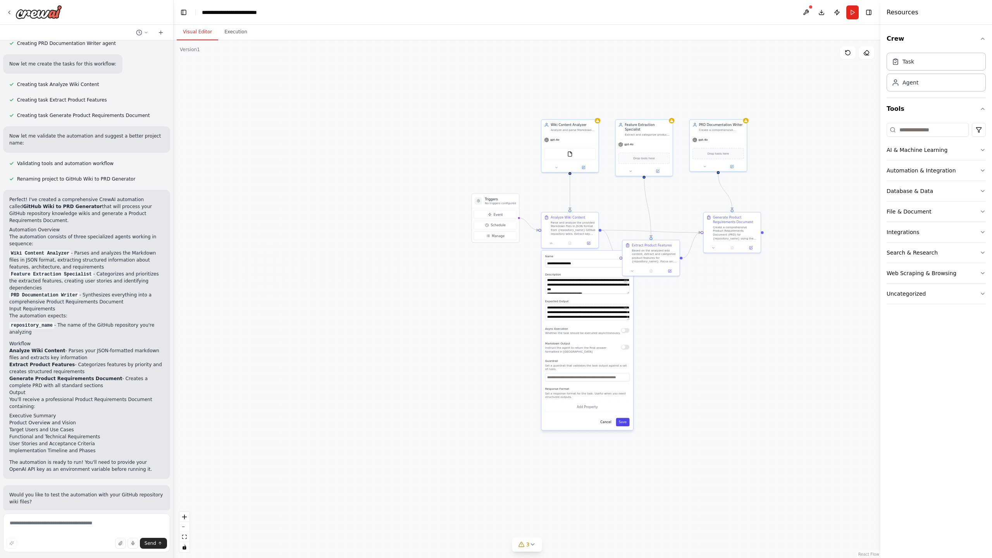
click at [629, 354] on button "Save" at bounding box center [623, 422] width 14 height 9
click at [497, 216] on span "Event" at bounding box center [498, 214] width 9 height 5
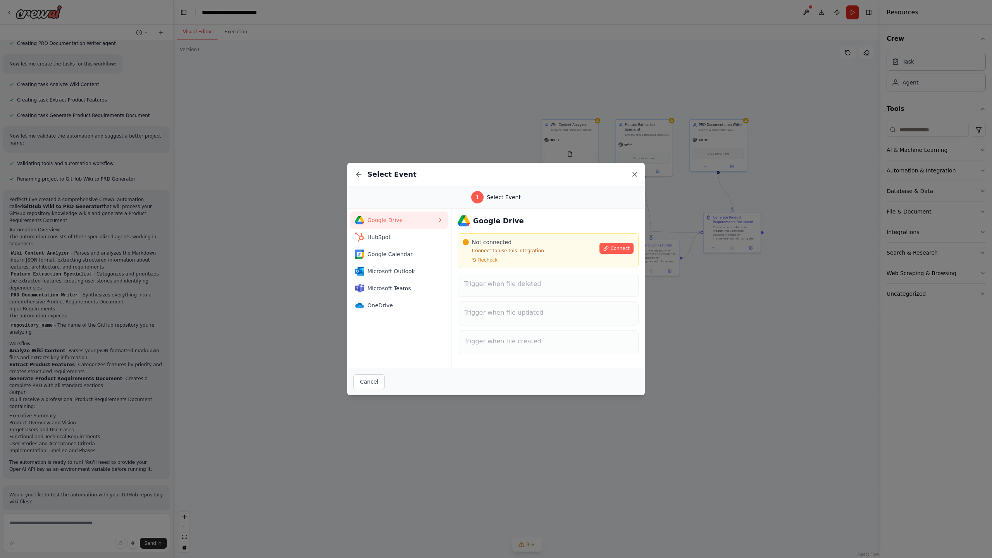
click at [634, 176] on icon at bounding box center [635, 174] width 4 height 4
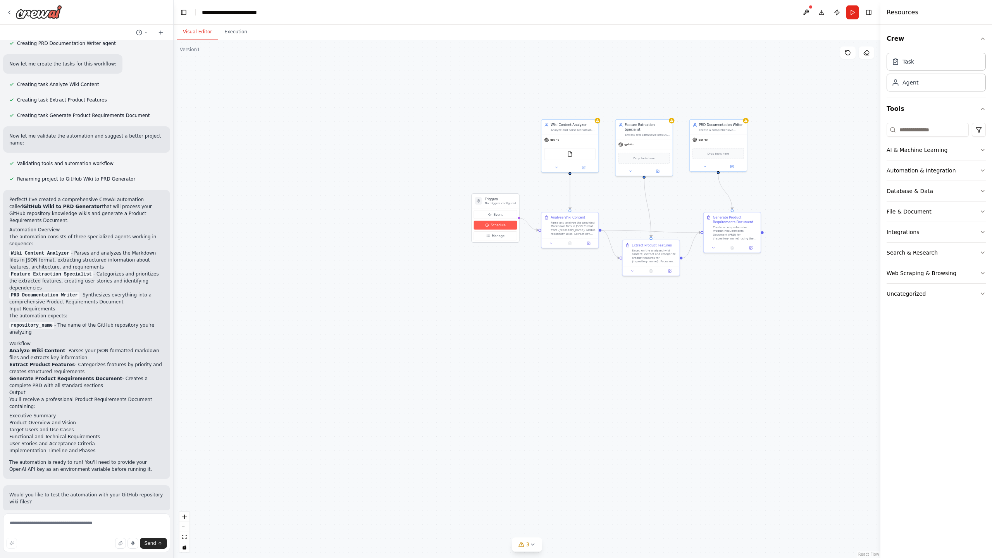
click at [499, 228] on button "Schedule" at bounding box center [495, 225] width 43 height 9
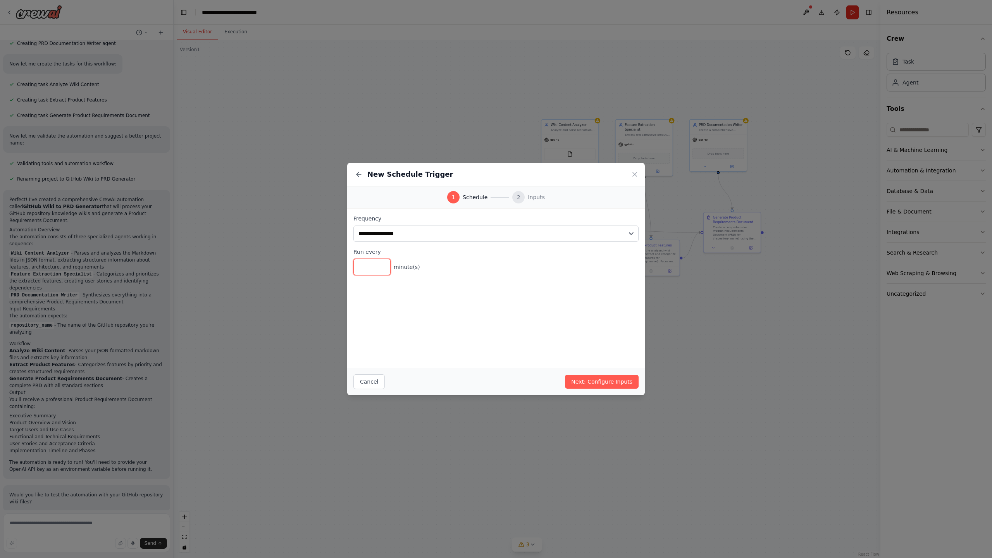
click at [372, 270] on input "*" at bounding box center [372, 267] width 37 height 16
type input "**"
click at [595, 354] on button "Next: Configure Inputs" at bounding box center [602, 382] width 74 height 14
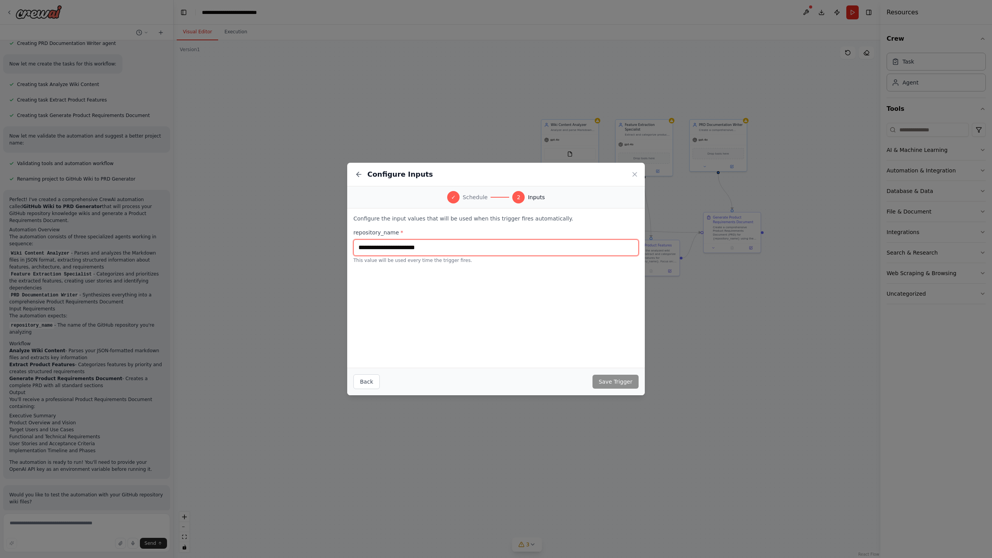
click at [387, 244] on input "text" at bounding box center [496, 248] width 285 height 16
click at [389, 243] on input "text" at bounding box center [496, 248] width 285 height 16
paste input "**********"
type input "**********"
click at [624, 354] on button "Save Trigger" at bounding box center [616, 382] width 46 height 14
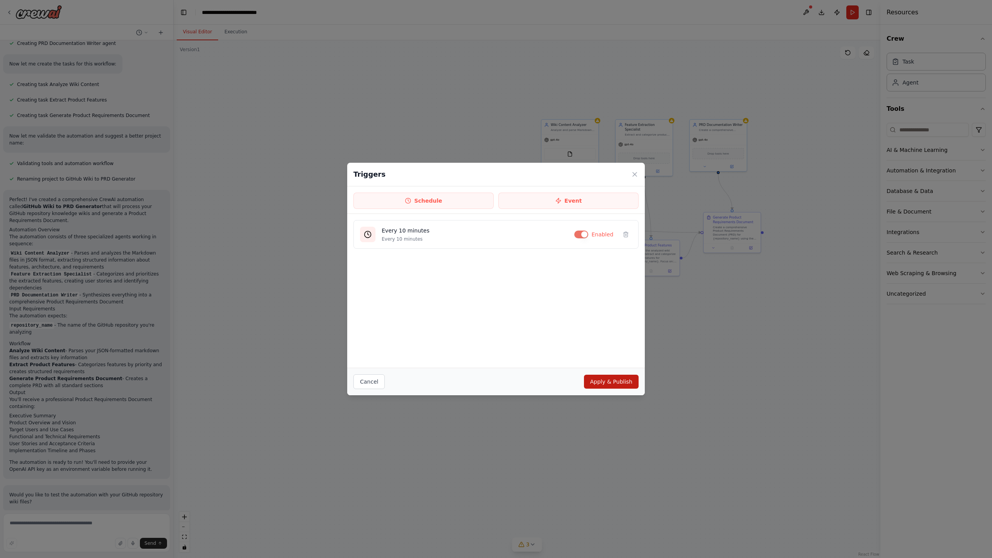
click at [624, 354] on button "Apply & Publish" at bounding box center [611, 382] width 55 height 14
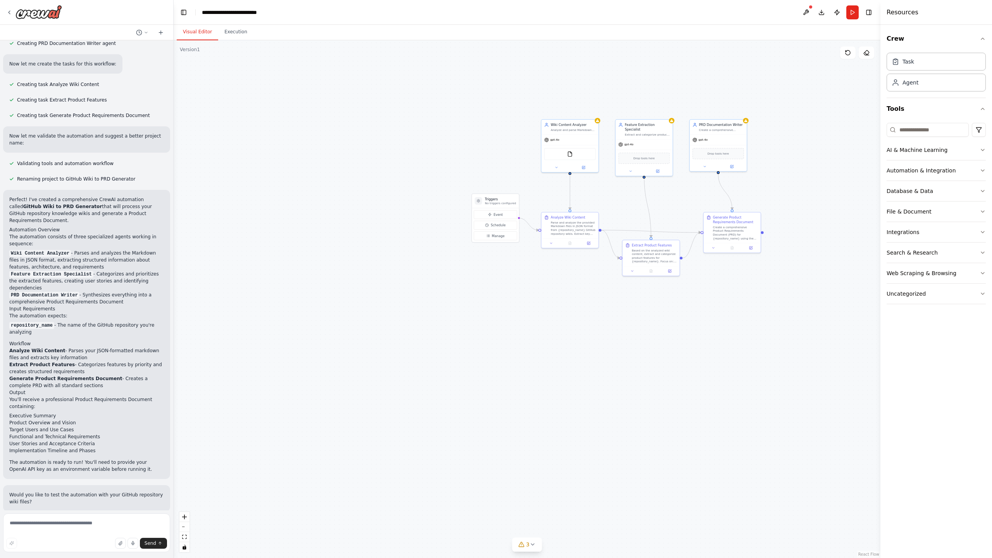
scroll to position [0, 0]
click at [409, 350] on div ".deletable-edge-delete-btn { width: 20px; height: 20px; border: 0px solid #ffff…" at bounding box center [527, 299] width 707 height 518
click at [669, 14] on button "Run" at bounding box center [853, 12] width 12 height 14
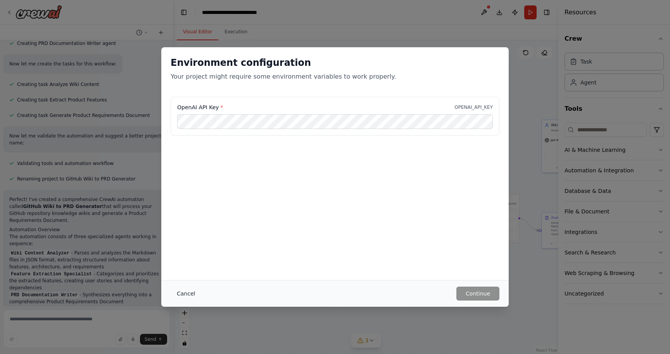
click at [190, 290] on button "Cancel" at bounding box center [186, 294] width 31 height 14
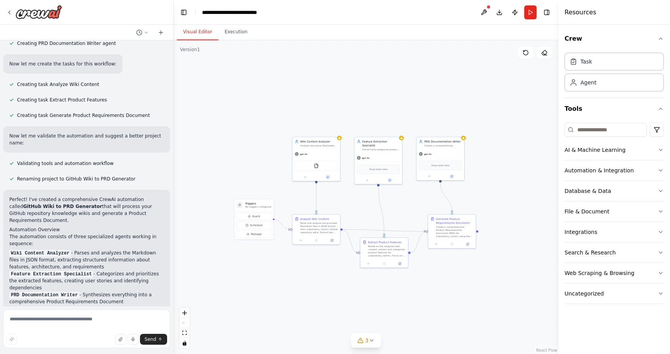
drag, startPoint x: 445, startPoint y: 180, endPoint x: 225, endPoint y: 182, distance: 220.2
click at [225, 182] on div ".deletable-edge-delete-btn { width: 20px; height: 20px; border: 0px solid #ffff…" at bounding box center [366, 197] width 385 height 314
click at [327, 150] on div "gpt-4o" at bounding box center [315, 153] width 48 height 9
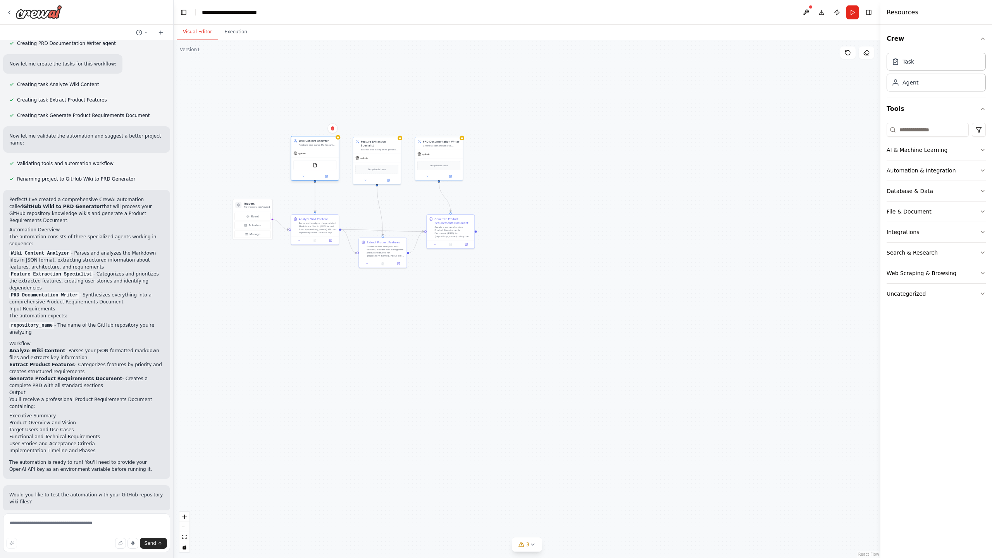
click at [326, 148] on div "Wiki Content Analyzer Analyze and parse Markdown files in JSON format from GitH…" at bounding box center [315, 142] width 48 height 12
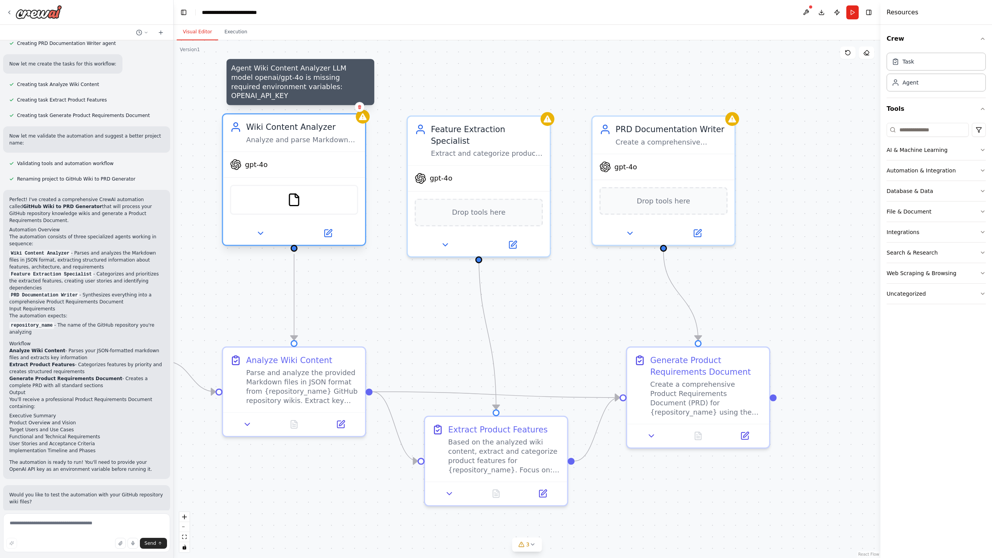
click at [362, 121] on icon at bounding box center [362, 116] width 9 height 9
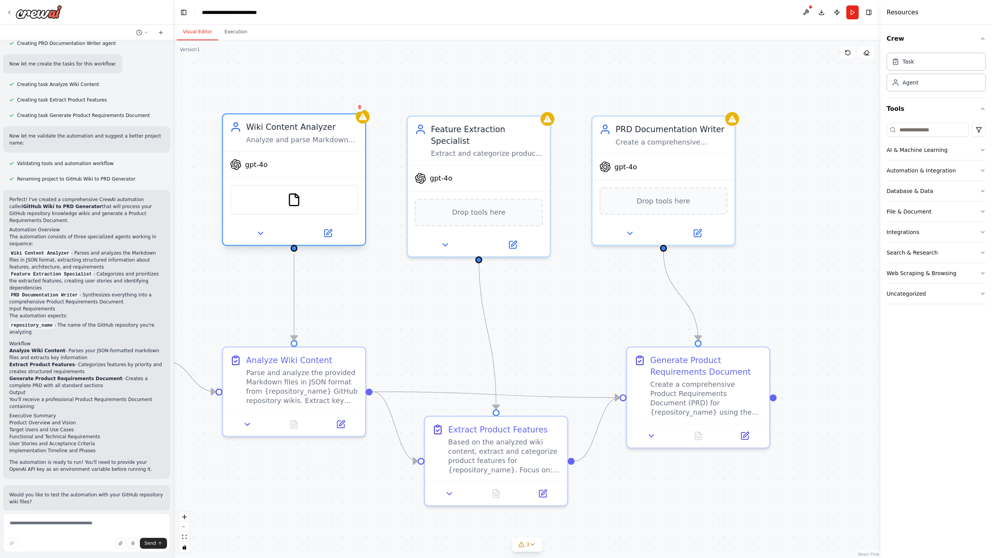
click at [259, 169] on span "gpt-4o" at bounding box center [256, 164] width 22 height 9
click at [260, 229] on icon at bounding box center [260, 233] width 9 height 9
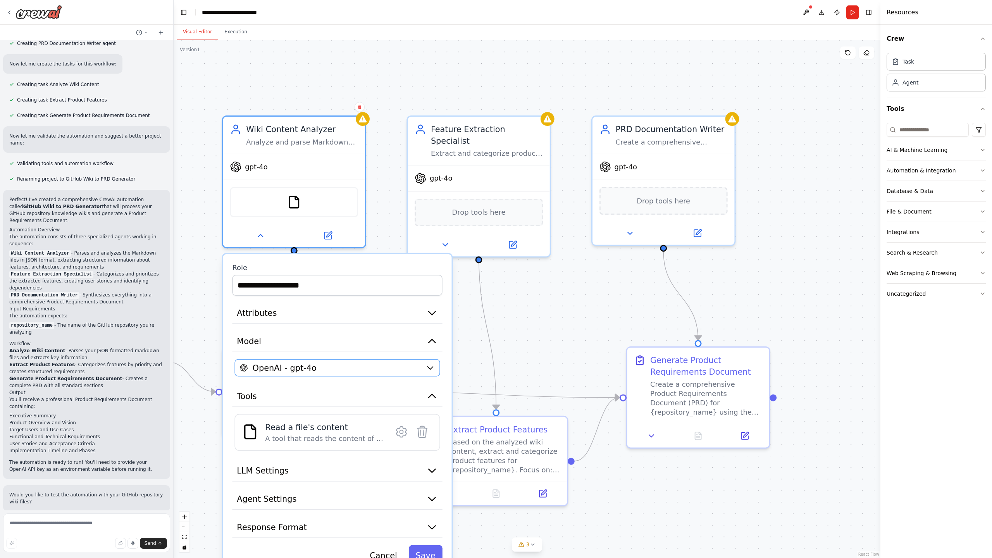
click at [300, 354] on span "OpenAI - gpt-4o" at bounding box center [285, 368] width 64 height 12
click at [388, 354] on div "OpenAI - gpt-4o" at bounding box center [330, 368] width 181 height 12
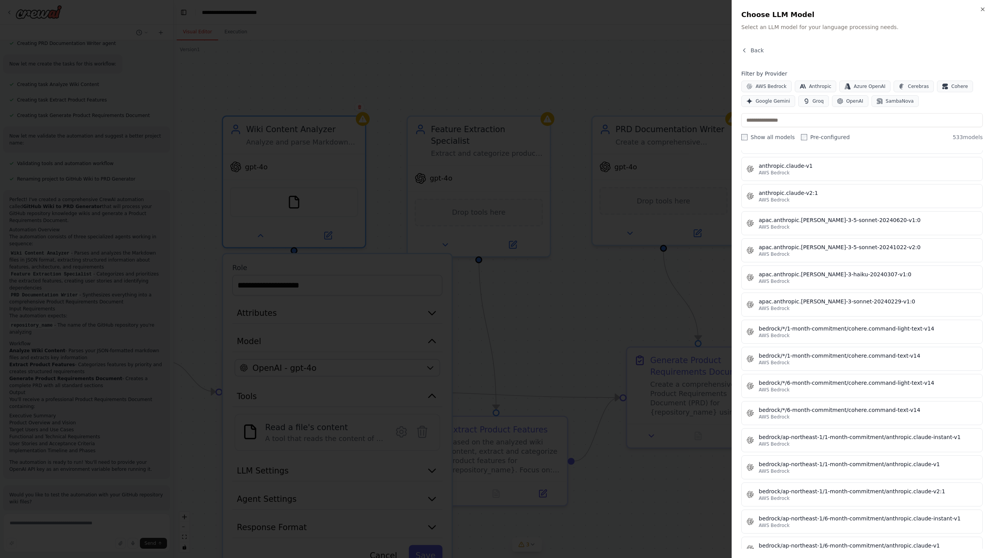
scroll to position [821, 0]
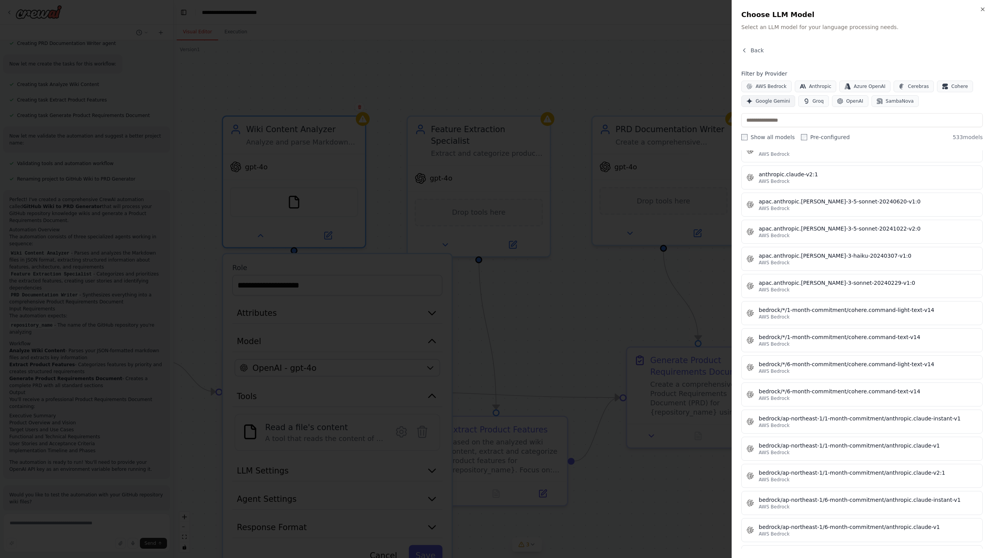
click at [669, 101] on span "Google Gemini" at bounding box center [773, 101] width 34 height 6
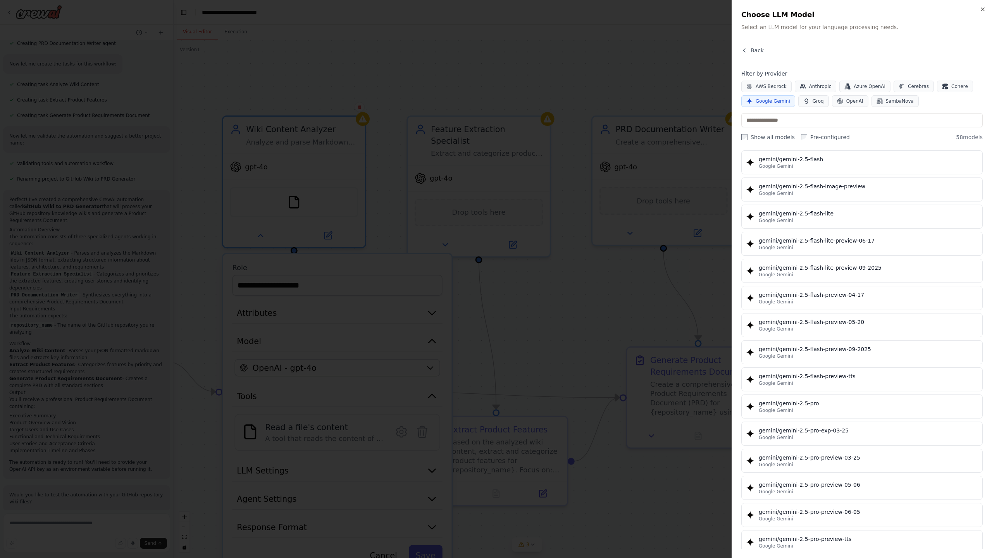
scroll to position [671, 0]
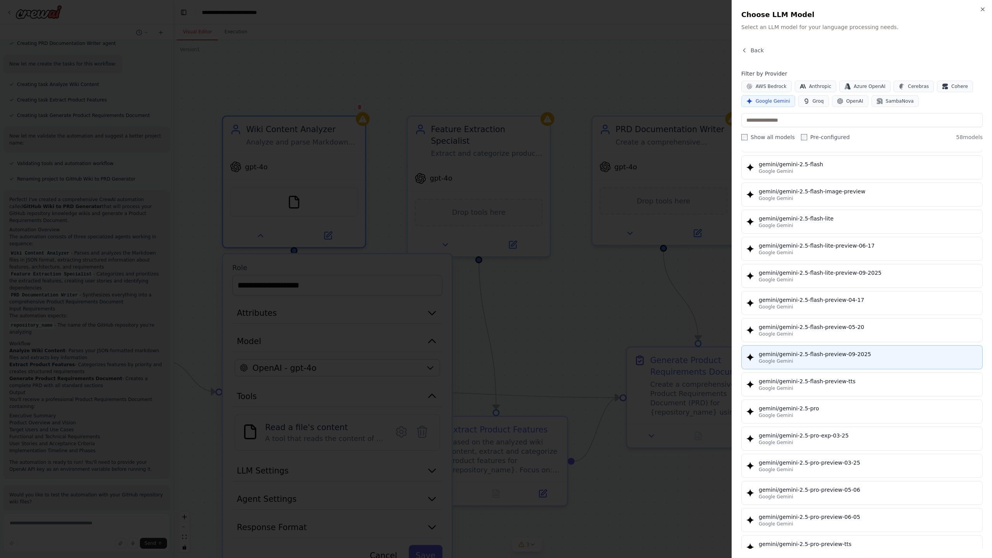
click at [669, 353] on div "gemini/gemini-2.5-flash-preview-09-2025" at bounding box center [868, 354] width 219 height 8
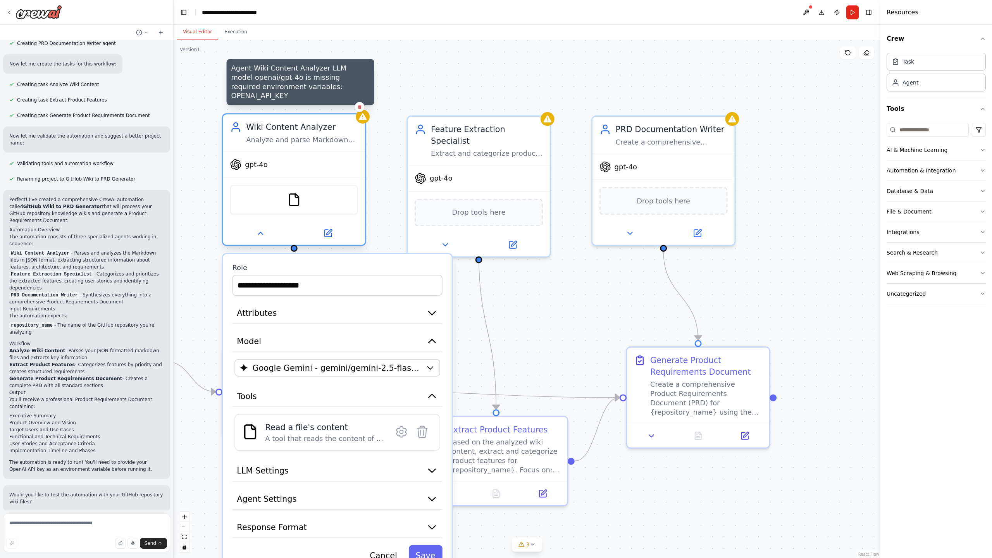
click at [361, 120] on icon at bounding box center [363, 116] width 8 height 7
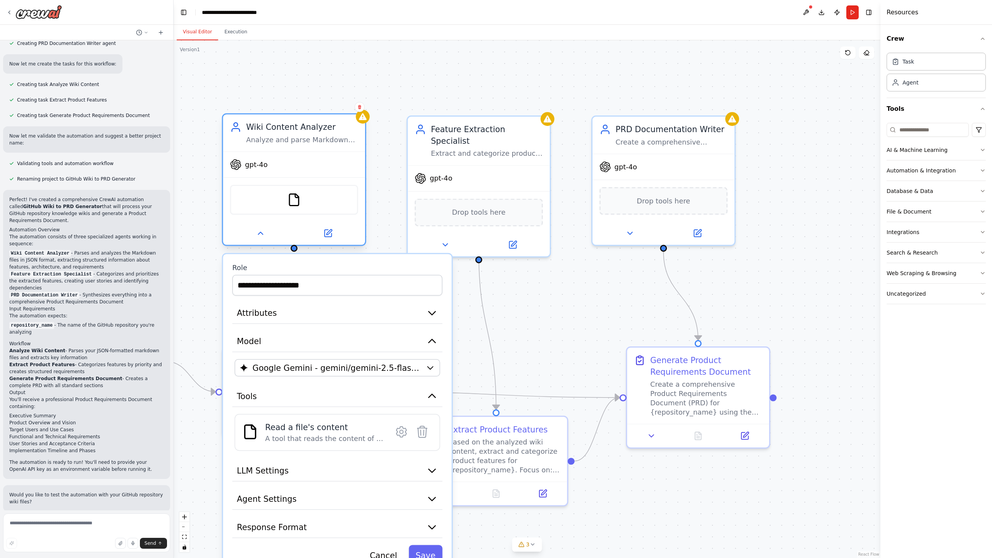
click at [266, 164] on span "gpt-4o" at bounding box center [256, 164] width 22 height 9
click at [260, 232] on icon at bounding box center [260, 233] width 5 height 2
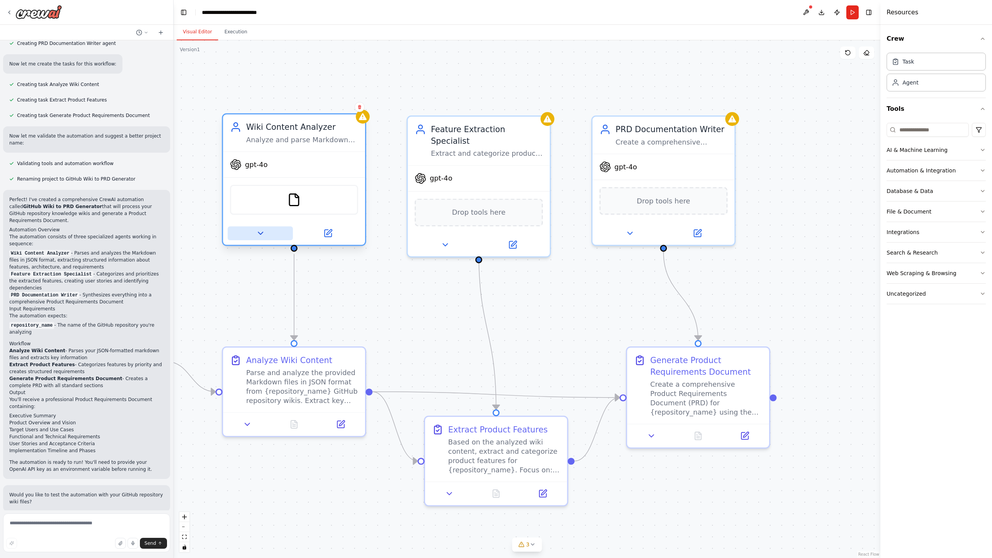
click at [260, 232] on icon at bounding box center [260, 233] width 9 height 9
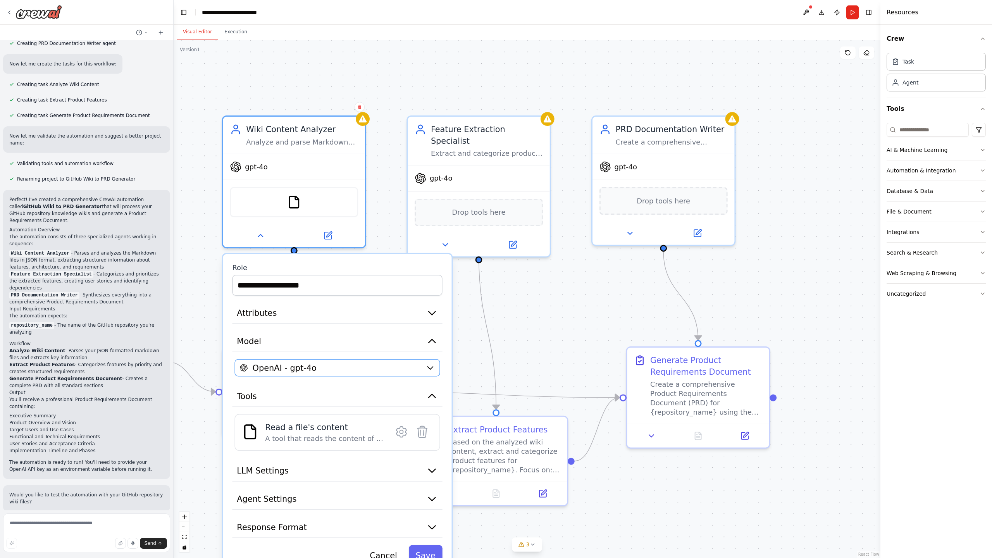
click at [330, 354] on div "OpenAI - gpt-4o" at bounding box center [330, 368] width 181 height 12
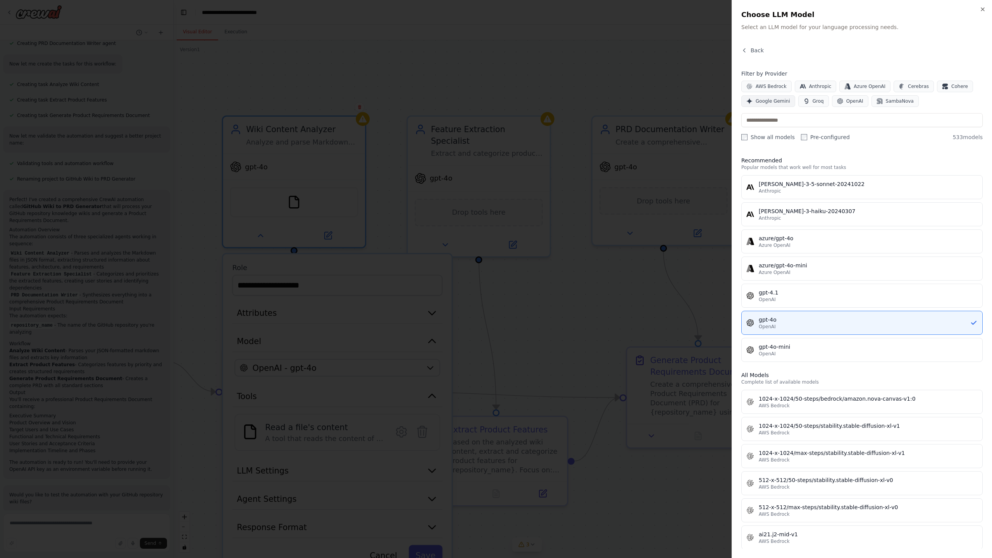
click at [669, 100] on span "Google Gemini" at bounding box center [773, 101] width 34 height 6
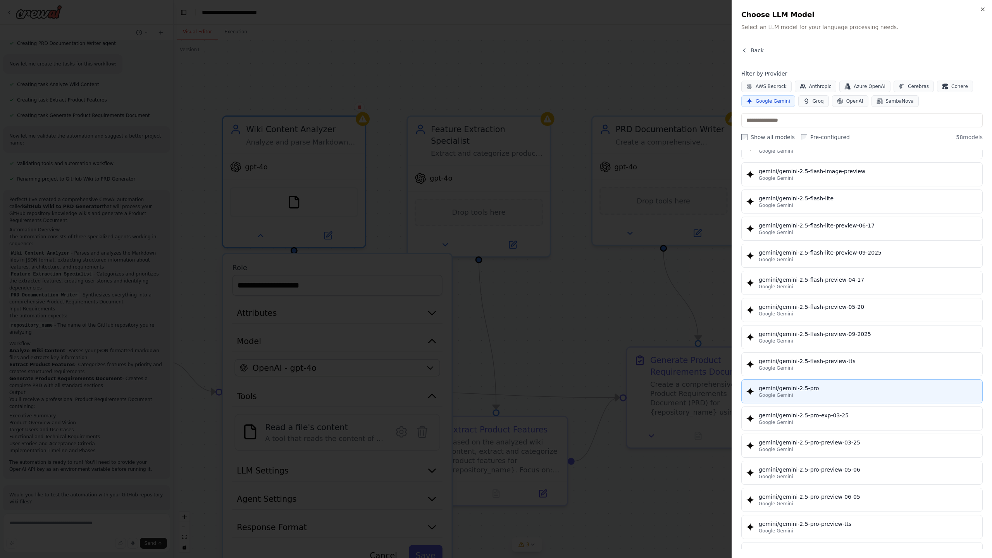
scroll to position [692, 0]
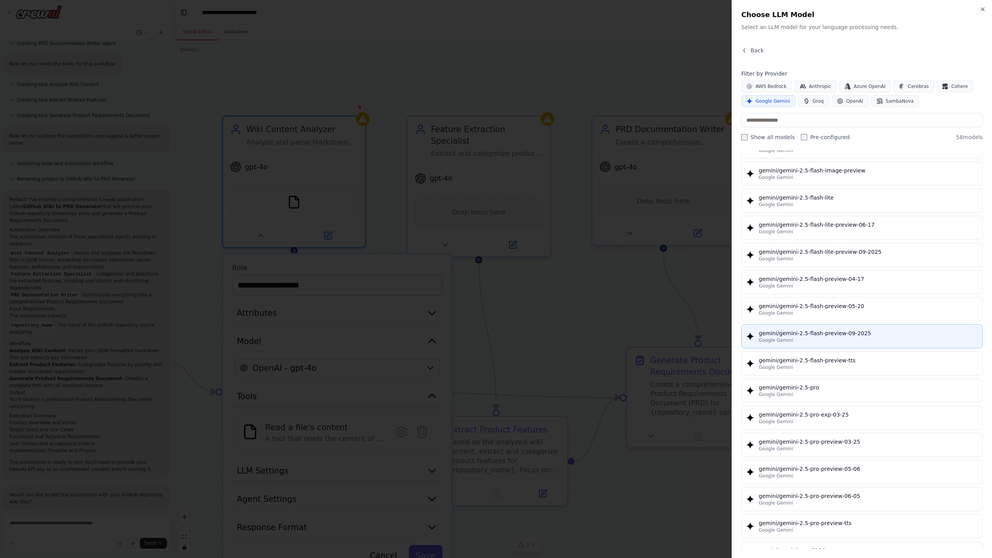
click at [669, 337] on div "gemini/gemini-2.5-flash-preview-09-2025 Google Gemini" at bounding box center [868, 336] width 219 height 14
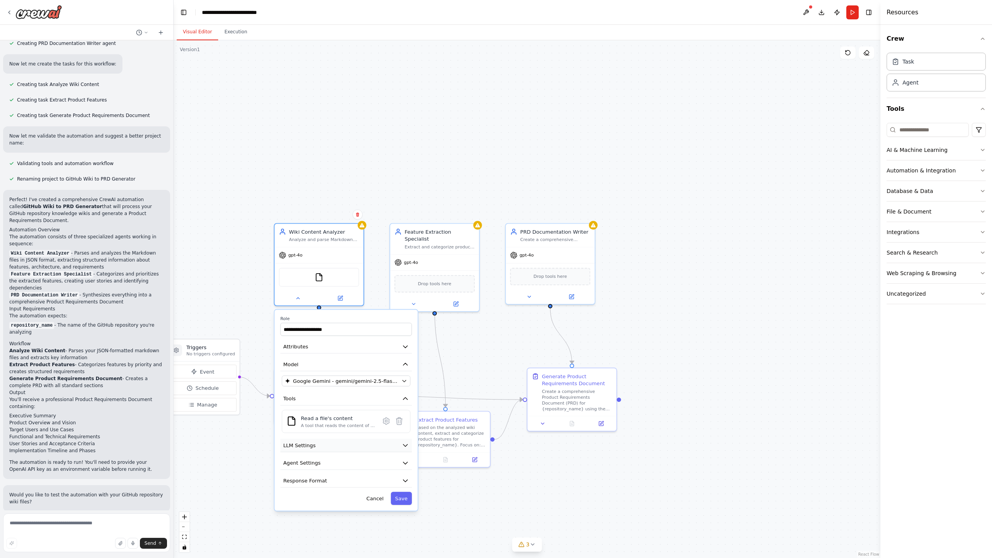
click at [367, 354] on button "LLM Settings" at bounding box center [345, 445] width 131 height 13
click at [355, 354] on button "Agent Settings" at bounding box center [345, 463] width 131 height 13
click at [354, 354] on button "Agent Settings" at bounding box center [345, 463] width 131 height 13
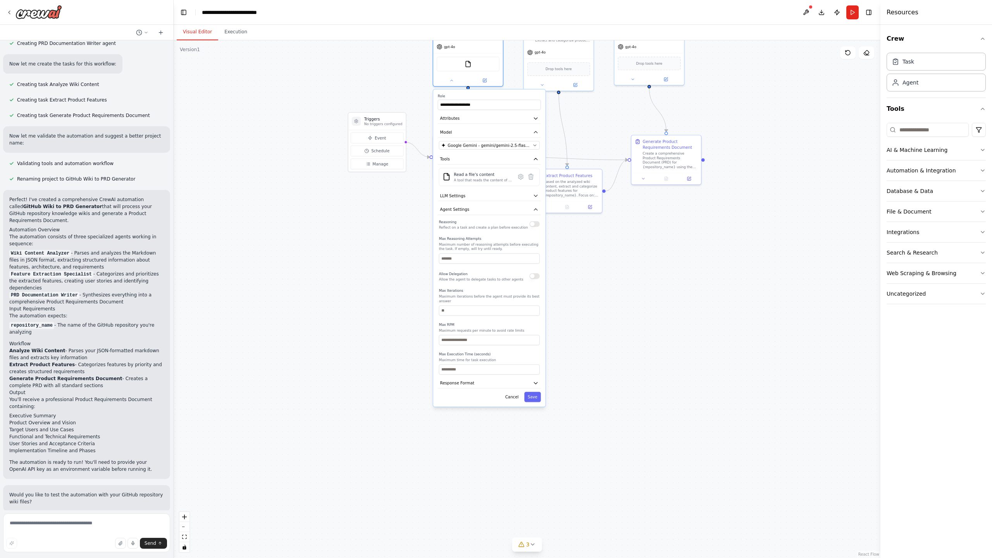
drag, startPoint x: 469, startPoint y: 504, endPoint x: 610, endPoint y: 249, distance: 291.3
click at [610, 250] on div ".deletable-edge-delete-btn { width: 20px; height: 20px; border: 0px solid #ffff…" at bounding box center [527, 299] width 707 height 518
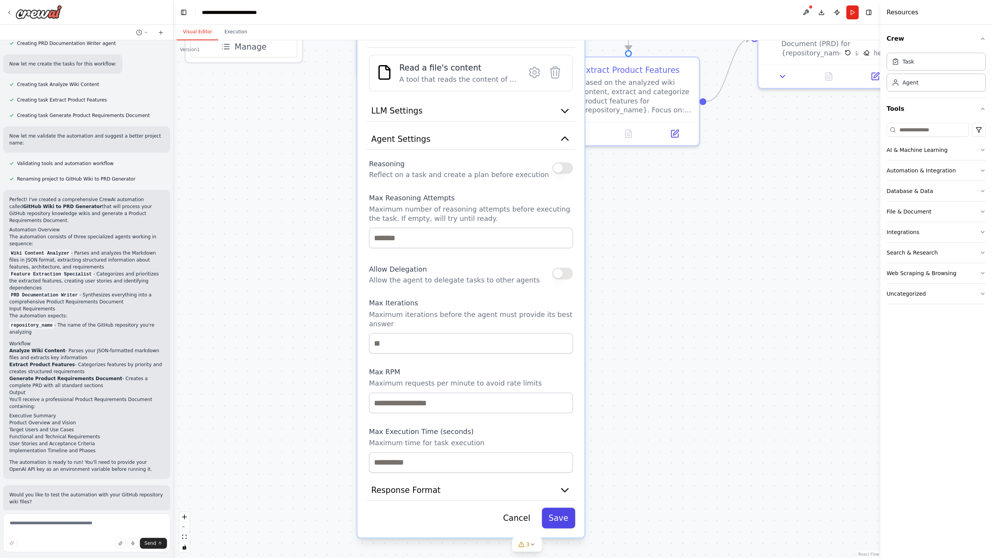
click at [565, 354] on button "Save" at bounding box center [558, 518] width 33 height 21
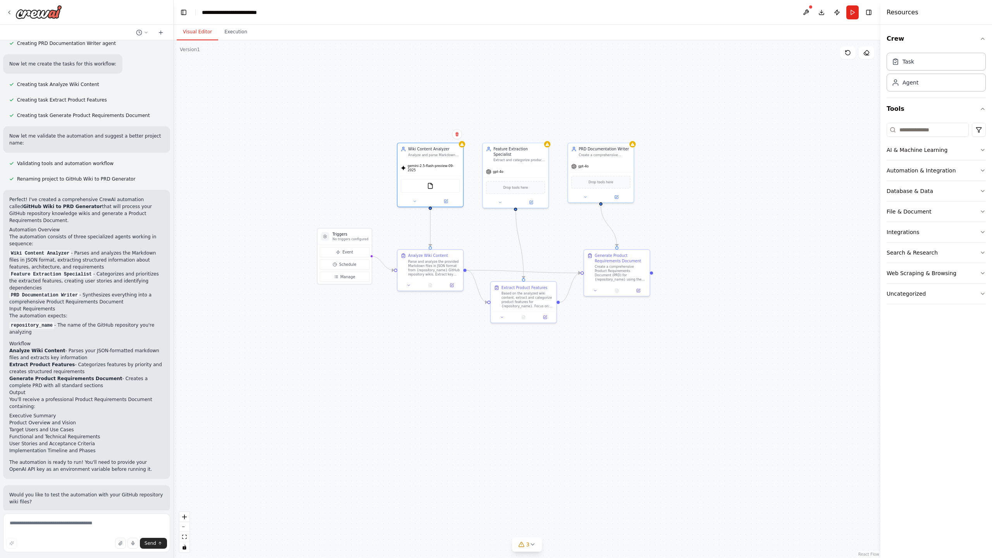
drag, startPoint x: 430, startPoint y: 220, endPoint x: 431, endPoint y: 387, distance: 167.5
click at [431, 354] on div ".deletable-edge-delete-btn { width: 20px; height: 20px; border: 0px solid #ffff…" at bounding box center [527, 299] width 707 height 518
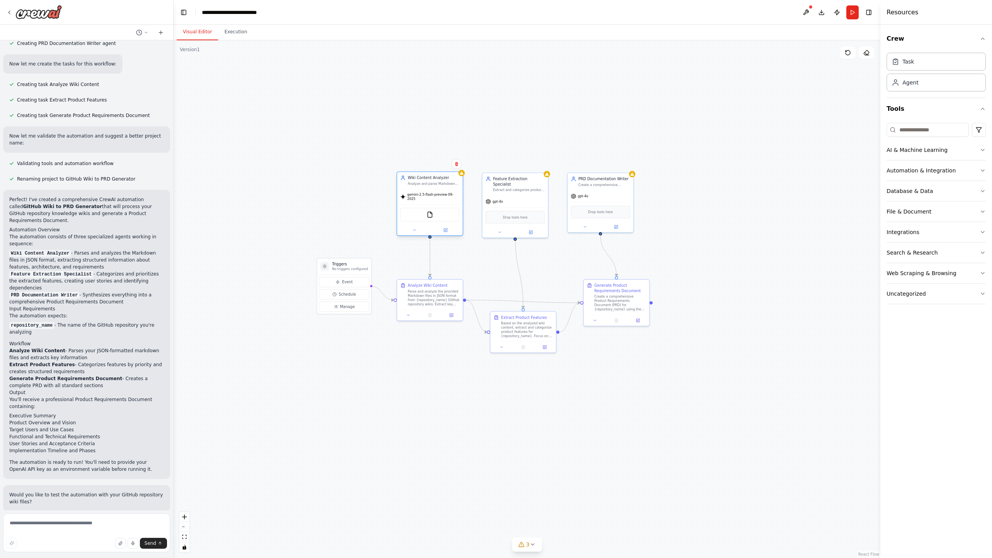
click at [462, 176] on div "Wiki Content Analyzer Analyze and parse Markdown files in JSON format from GitH…" at bounding box center [430, 180] width 66 height 17
click at [461, 175] on icon at bounding box center [462, 173] width 4 height 4
click at [452, 178] on div "Wiki Content Analyzer" at bounding box center [434, 177] width 52 height 5
click at [416, 199] on span "gemini-2.5-flash-preview-09-2025" at bounding box center [433, 197] width 52 height 9
click at [669, 9] on button "Run" at bounding box center [853, 12] width 12 height 14
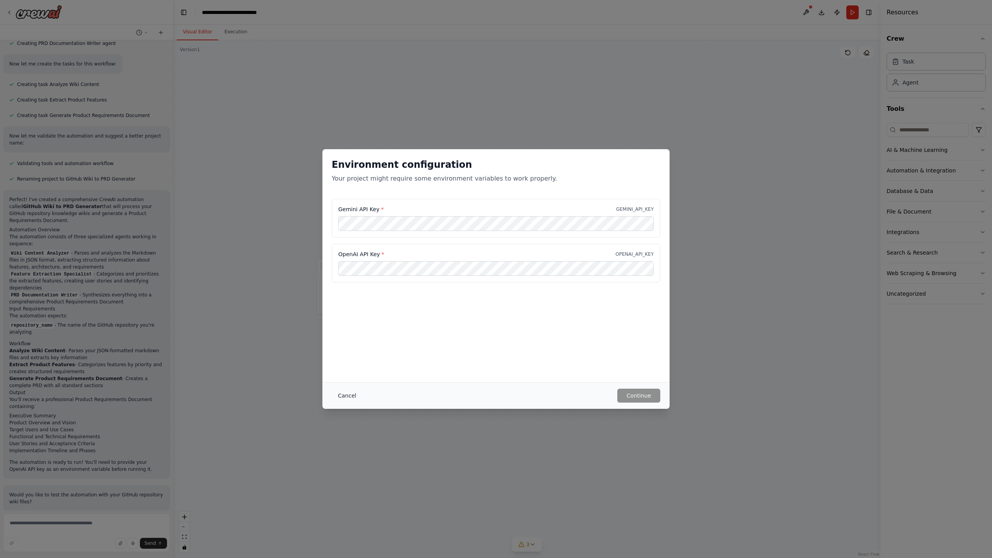
click at [351, 354] on button "Cancel" at bounding box center [347, 396] width 31 height 14
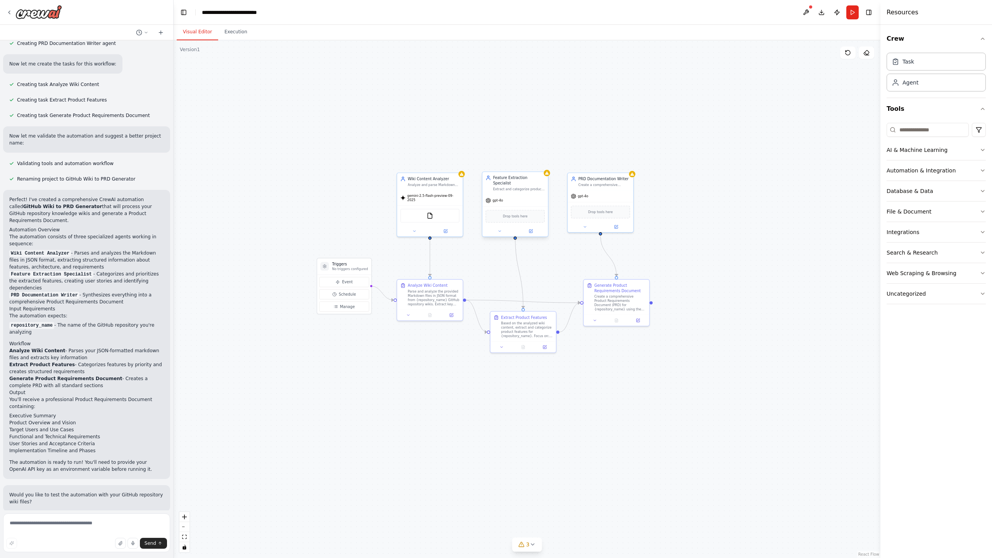
click at [547, 177] on div "Feature Extraction Specialist Extract and categorize product features from anal…" at bounding box center [516, 183] width 66 height 22
click at [535, 187] on div "Feature Extraction Specialist Extract and categorize product features from anal…" at bounding box center [516, 183] width 66 height 22
click at [523, 214] on span "Drop tools here" at bounding box center [515, 216] width 25 height 5
click at [500, 228] on button at bounding box center [500, 231] width 30 height 7
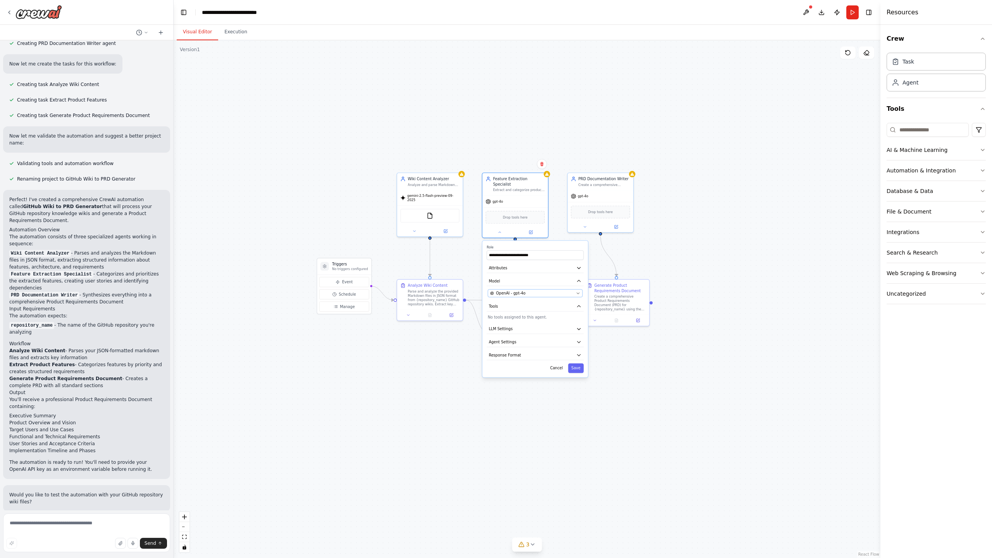
click at [527, 291] on div "OpenAI - gpt-4o" at bounding box center [532, 293] width 84 height 5
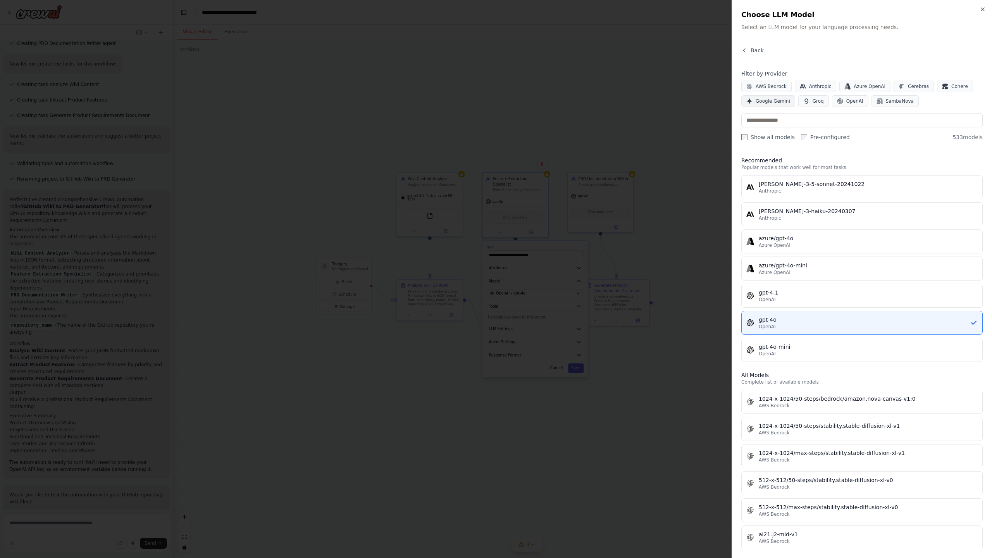
click at [669, 104] on span "Google Gemini" at bounding box center [773, 101] width 34 height 6
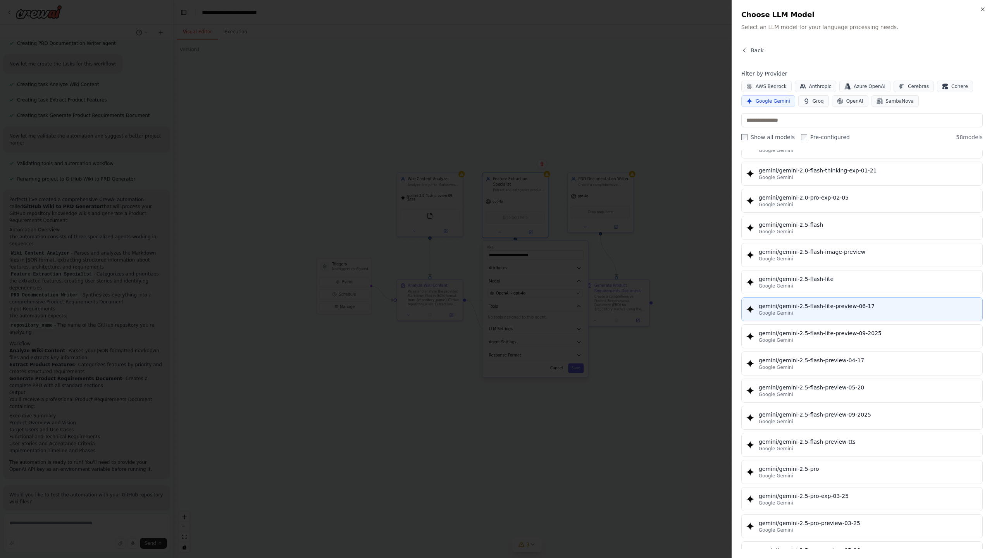
scroll to position [617, 0]
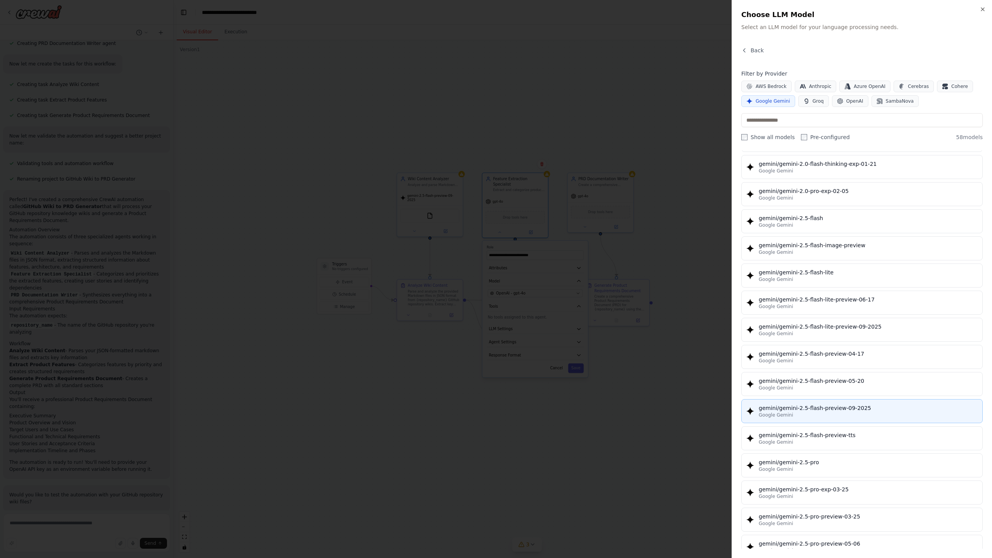
click at [669, 354] on div "gemini/gemini-2.5-flash-preview-09-2025" at bounding box center [868, 408] width 219 height 8
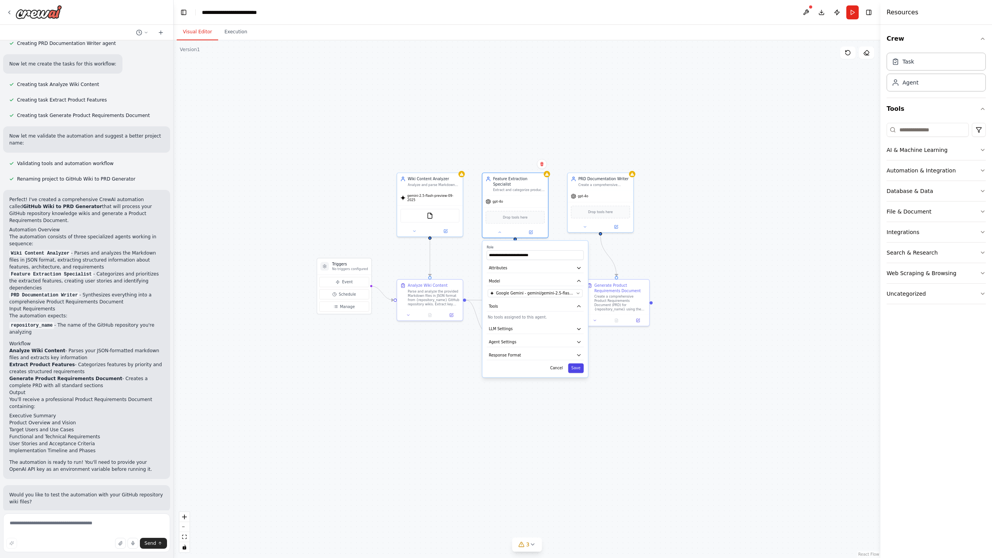
click at [576, 354] on button "Save" at bounding box center [576, 369] width 16 height 10
click at [627, 176] on div "PRD Documentation Writer" at bounding box center [604, 177] width 52 height 5
click at [622, 184] on div "Create a comprehensive Product Requirements Document for {repository_name} by s…" at bounding box center [604, 184] width 52 height 4
click at [586, 226] on icon at bounding box center [585, 226] width 4 height 4
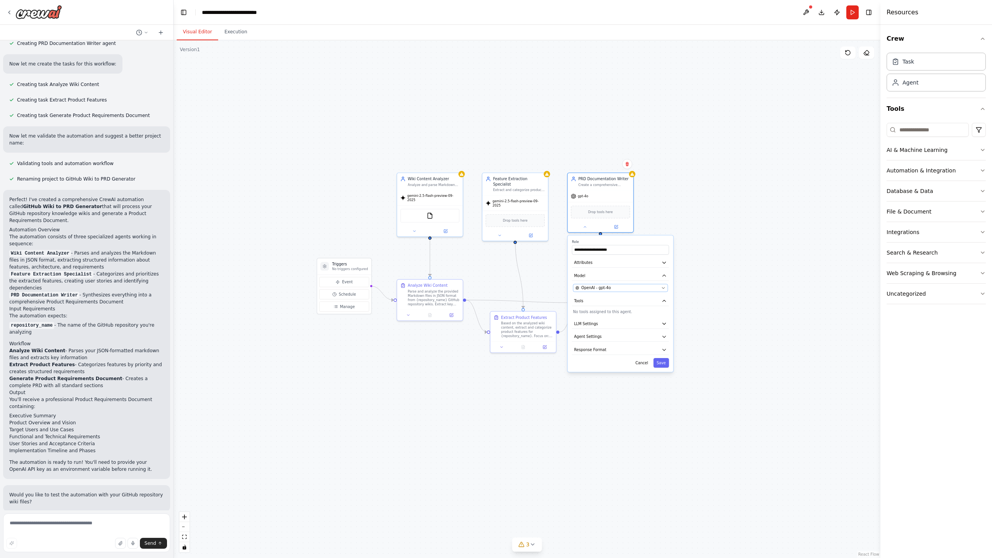
click at [613, 287] on div "OpenAI - gpt-4o" at bounding box center [618, 287] width 84 height 5
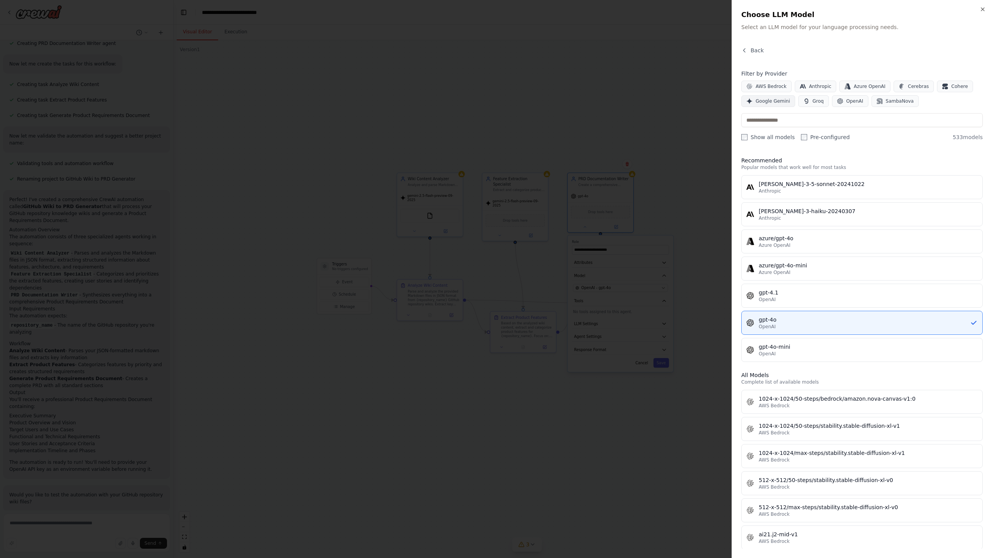
click at [669, 101] on span "Google Gemini" at bounding box center [773, 101] width 34 height 6
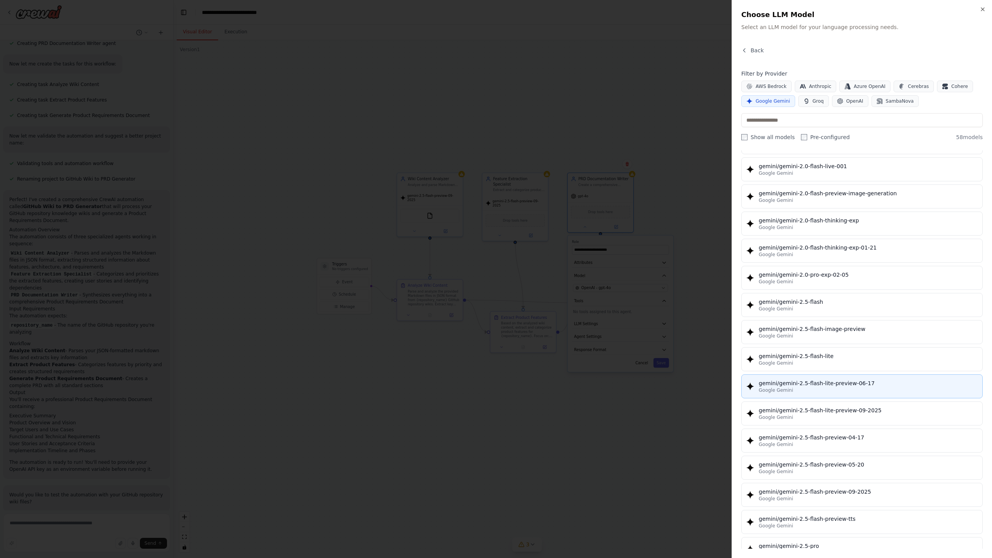
scroll to position [535, 0]
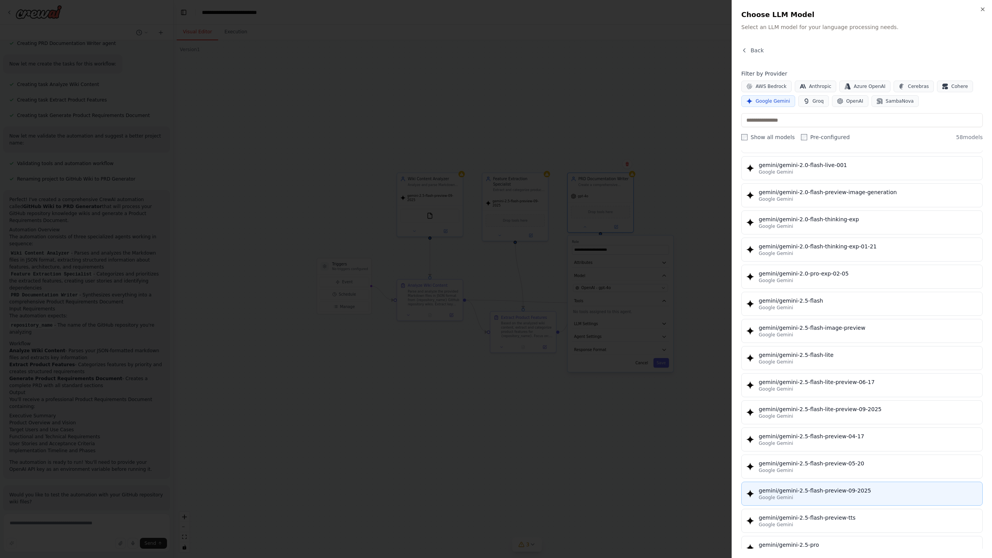
click at [669, 354] on div "Google Gemini" at bounding box center [868, 498] width 219 height 6
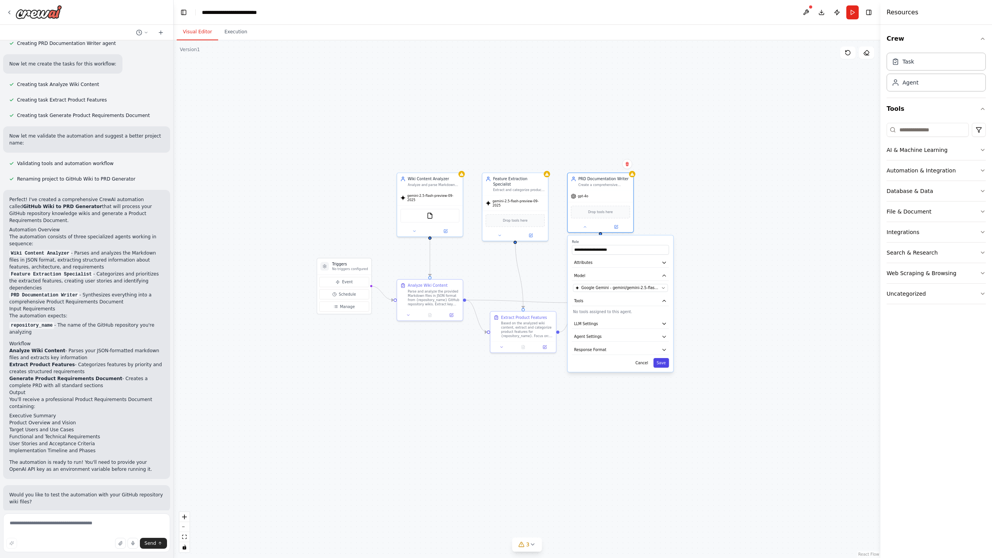
click at [665, 354] on button "Save" at bounding box center [662, 363] width 16 height 10
click at [669, 13] on button "Run" at bounding box center [853, 12] width 12 height 14
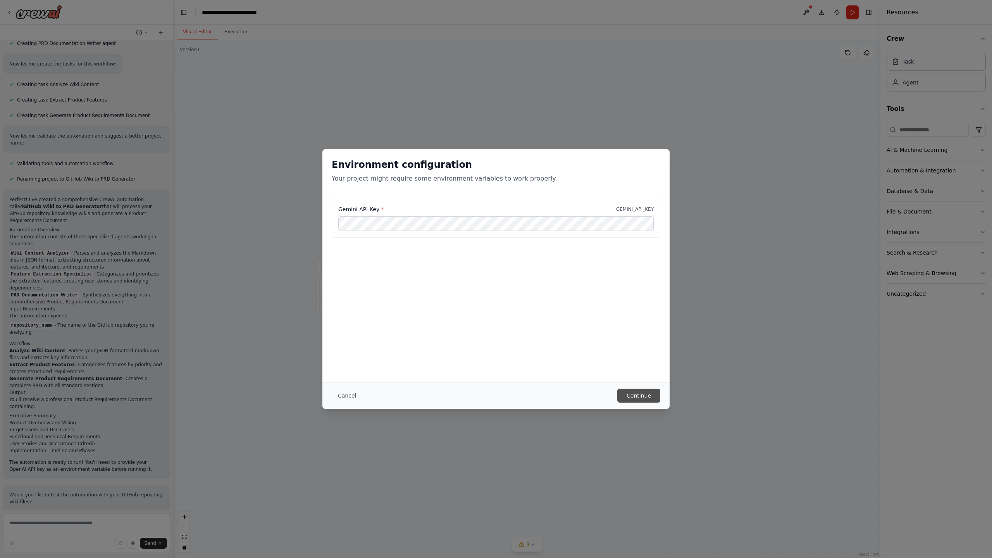
click at [641, 354] on button "Continue" at bounding box center [639, 396] width 43 height 14
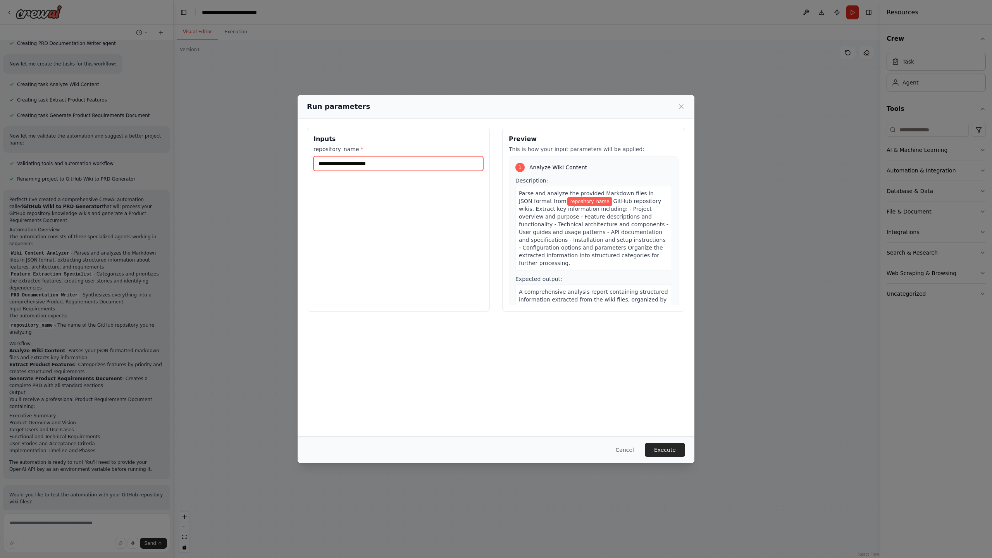
click at [366, 166] on input "repository_name *" at bounding box center [399, 163] width 170 height 15
paste input "**********"
type input "**********"
click at [669, 354] on button "Execute" at bounding box center [665, 450] width 40 height 14
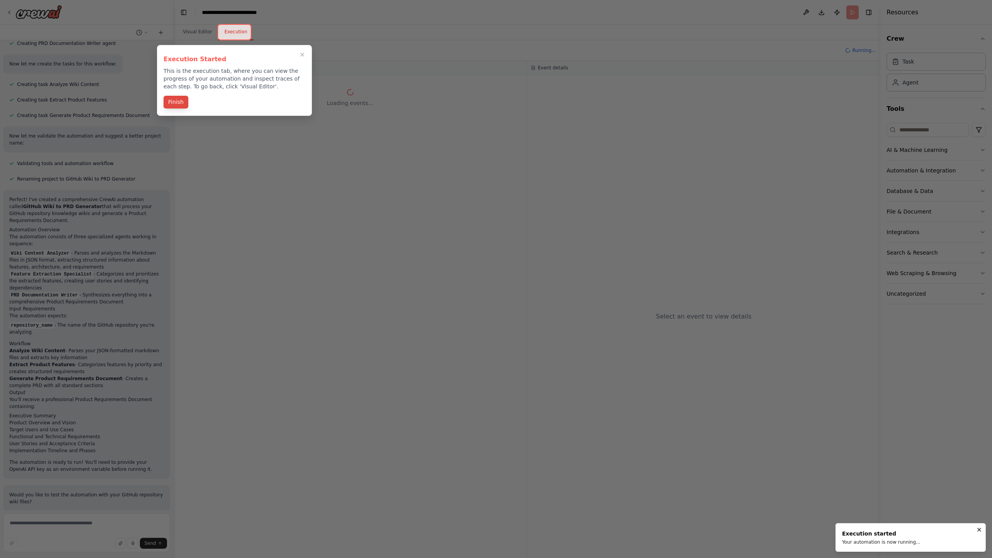
click at [183, 98] on button "Finish" at bounding box center [176, 102] width 25 height 13
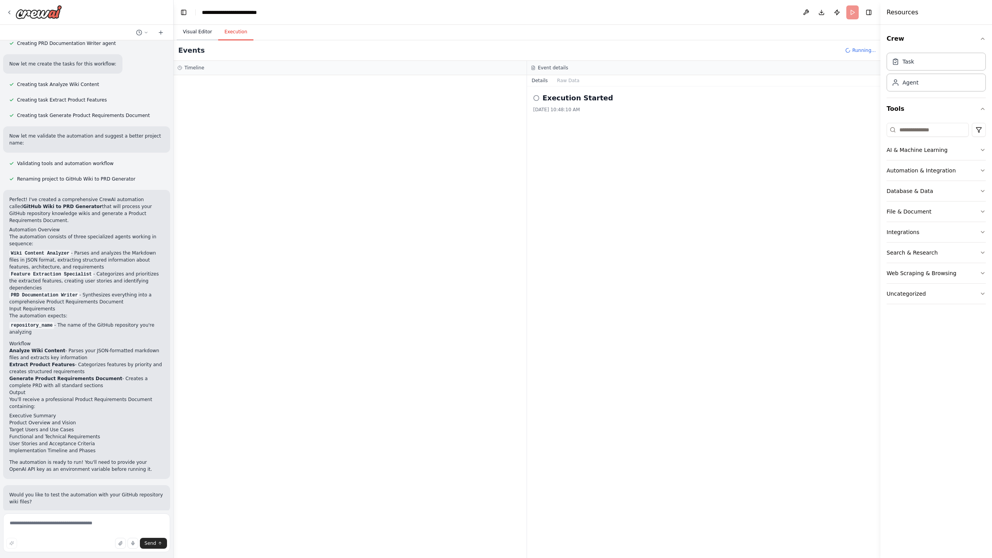
click at [191, 30] on button "Visual Editor" at bounding box center [197, 32] width 41 height 16
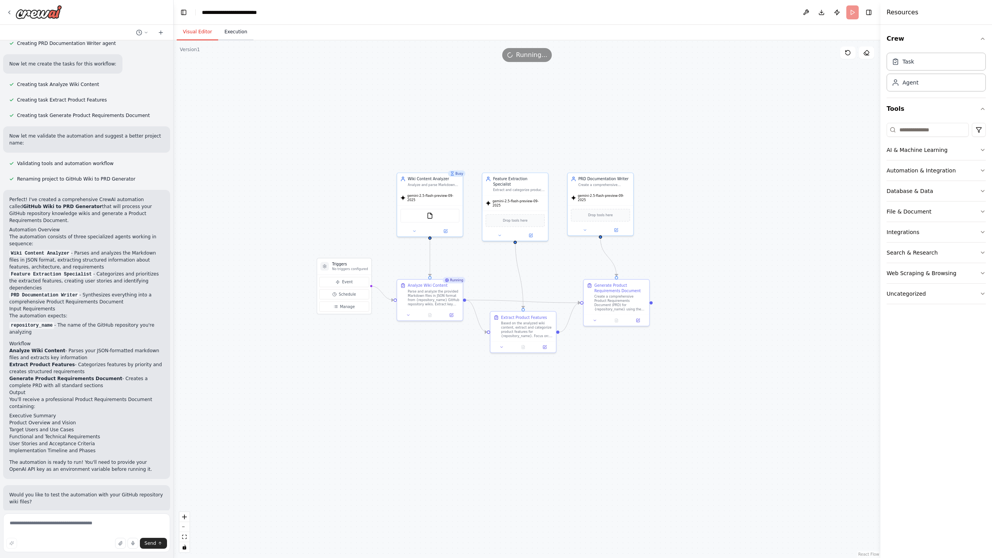
click at [233, 31] on button "Execution" at bounding box center [235, 32] width 35 height 16
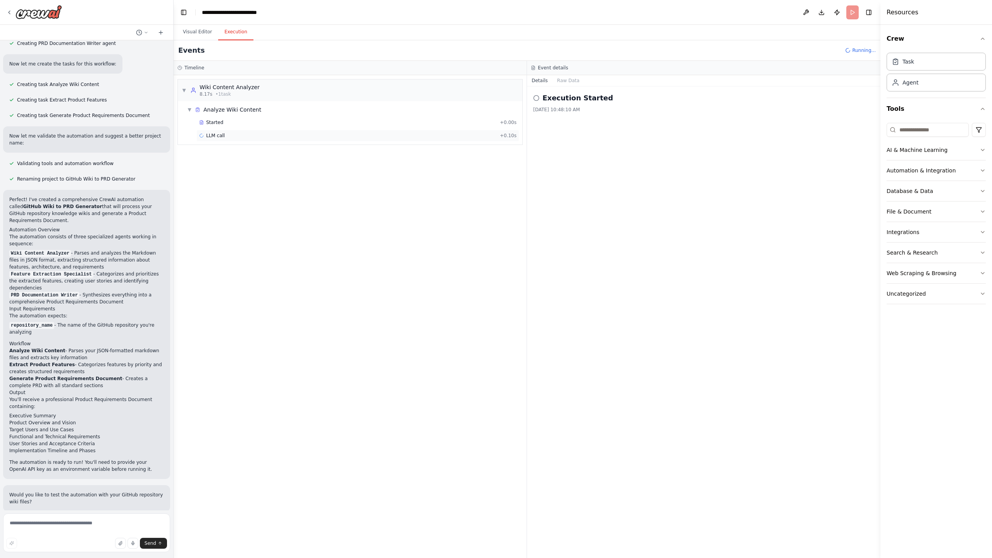
click at [250, 135] on div "LLM call + 0.10s" at bounding box center [357, 136] width 317 height 6
click at [250, 127] on div "Started + 0.00s" at bounding box center [358, 123] width 323 height 12
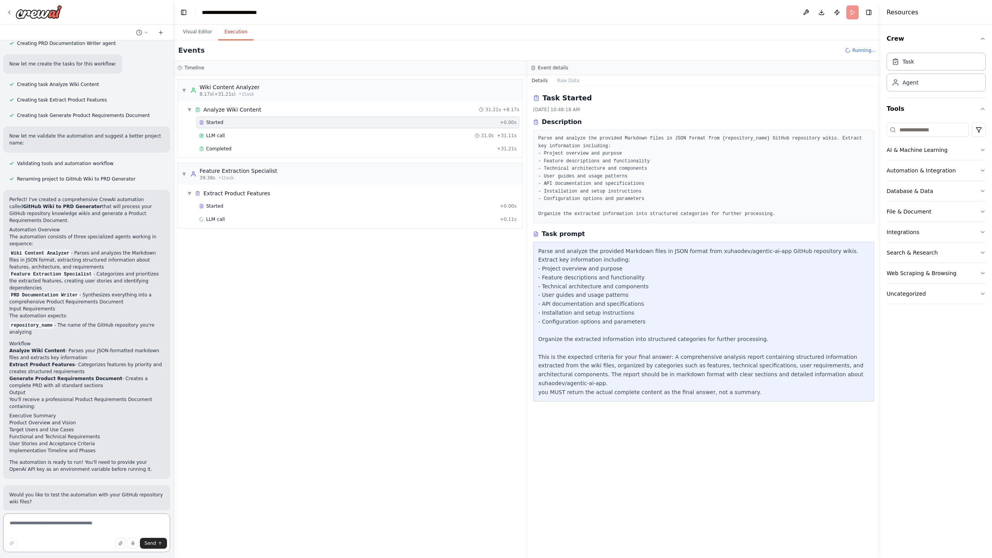
click at [33, 354] on textarea at bounding box center [86, 533] width 167 height 39
type textarea "**********"
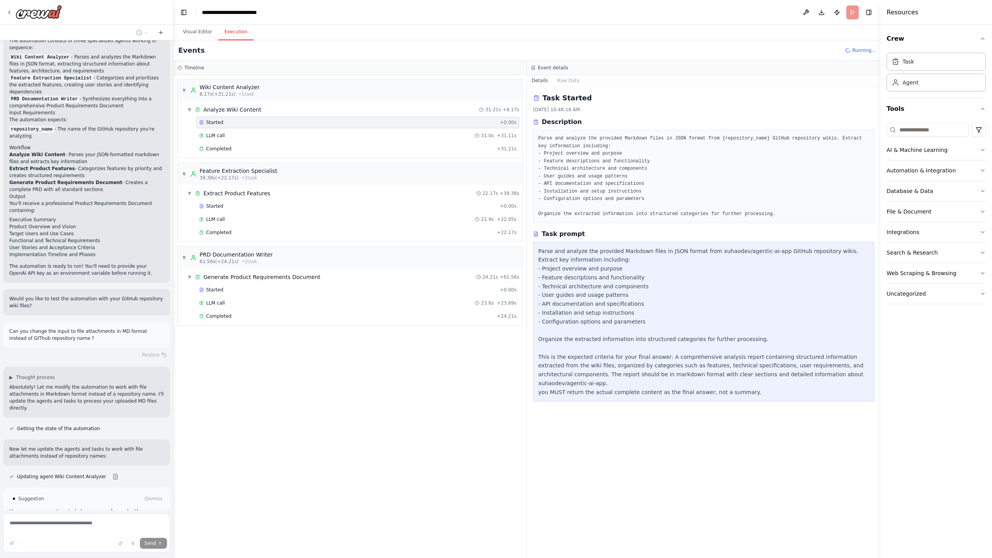
scroll to position [517, 0]
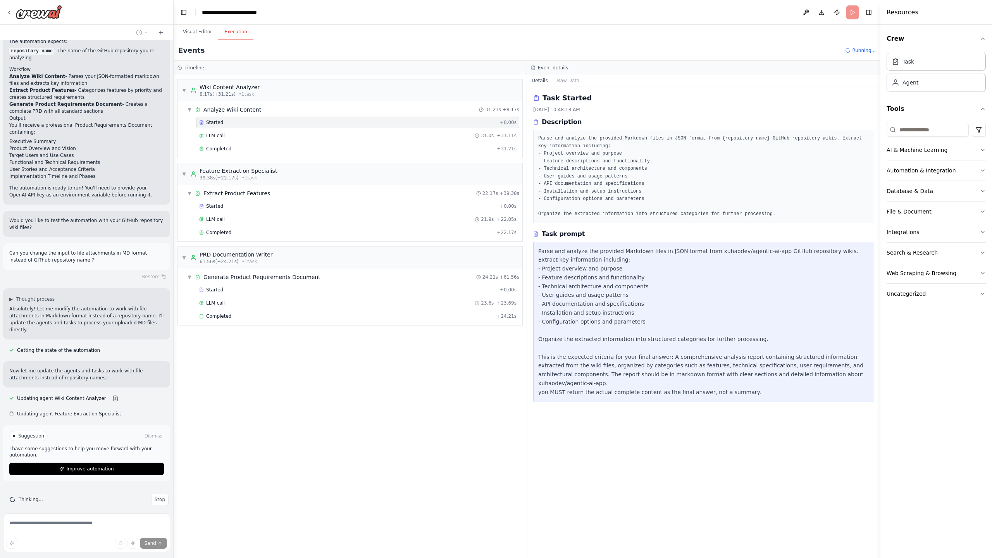
click at [295, 354] on div "▼ Wiki Content Analyzer 8.17s (+31.21s) • 1 task ▼ Analyze Wiki Content 31.21s …" at bounding box center [350, 316] width 353 height 483
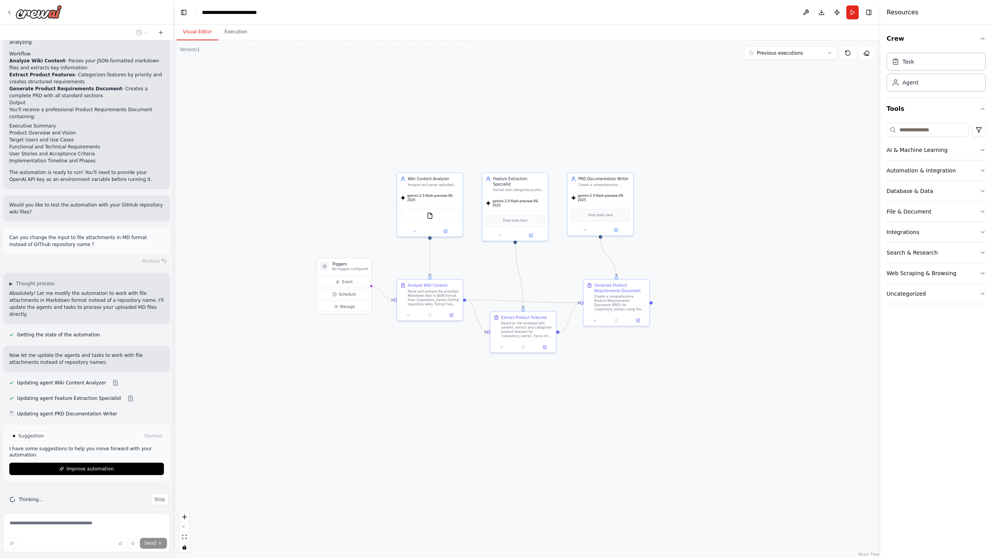
click at [200, 34] on button "Visual Editor" at bounding box center [197, 32] width 41 height 16
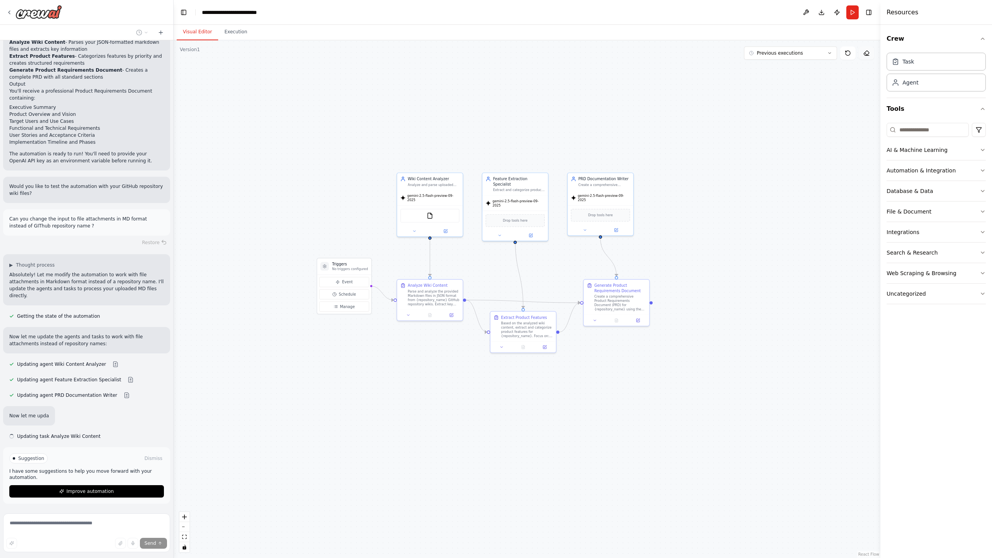
scroll to position [574, 0]
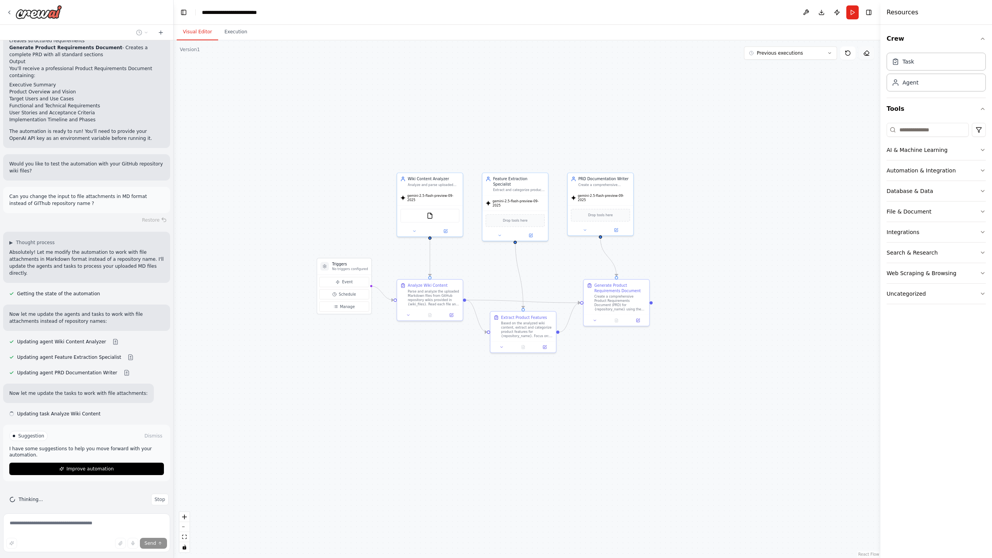
click at [669, 52] on icon at bounding box center [866, 53] width 5 height 5
click at [669, 112] on div ".deletable-edge-delete-btn { width: 20px; height: 20px; border: 0px solid #ffff…" at bounding box center [527, 299] width 707 height 518
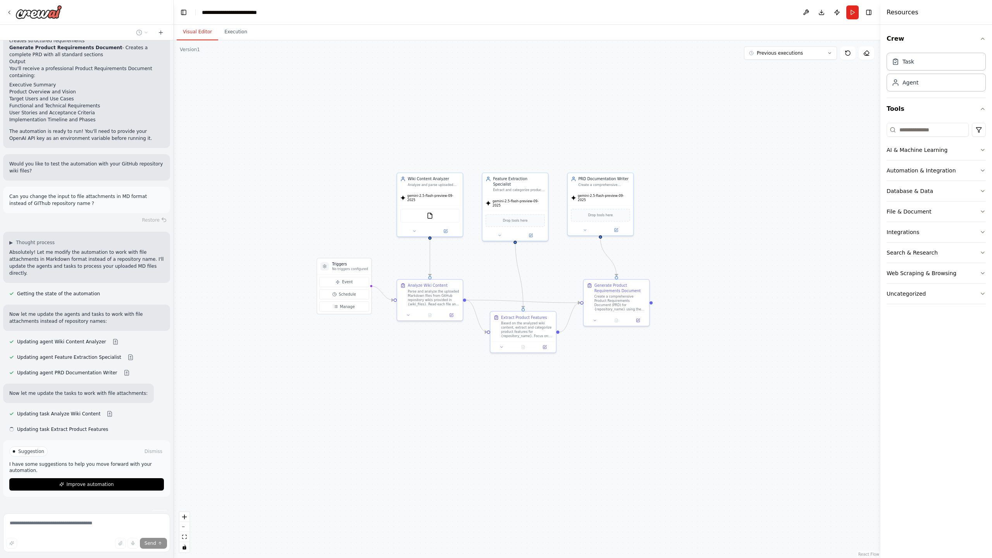
scroll to position [589, 0]
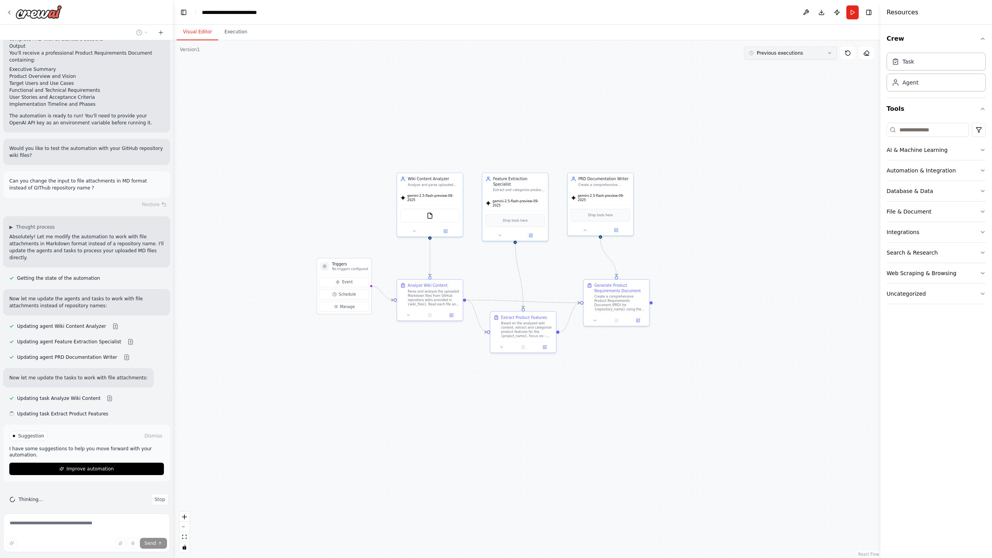
click at [669, 53] on span "Previous executions" at bounding box center [780, 53] width 46 height 6
click at [336, 354] on div ".deletable-edge-delete-btn { width: 20px; height: 20px; border: 0px solid #ffff…" at bounding box center [527, 299] width 707 height 518
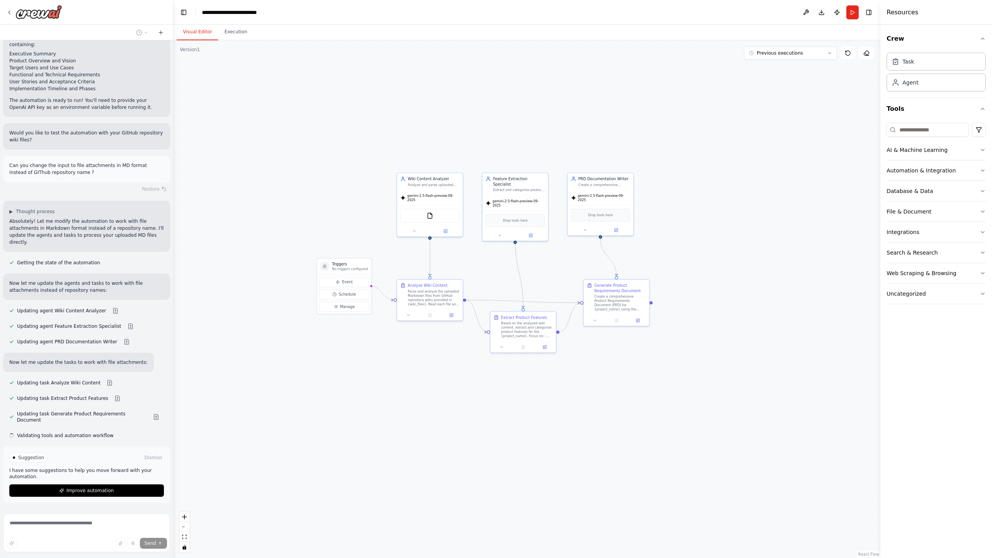
scroll to position [620, 0]
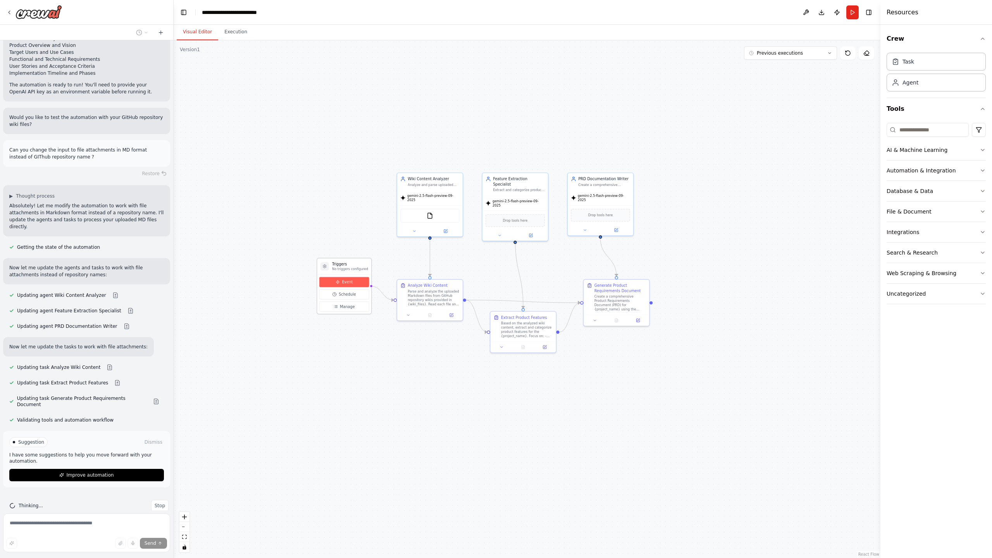
click at [342, 284] on span "Event" at bounding box center [347, 281] width 11 height 5
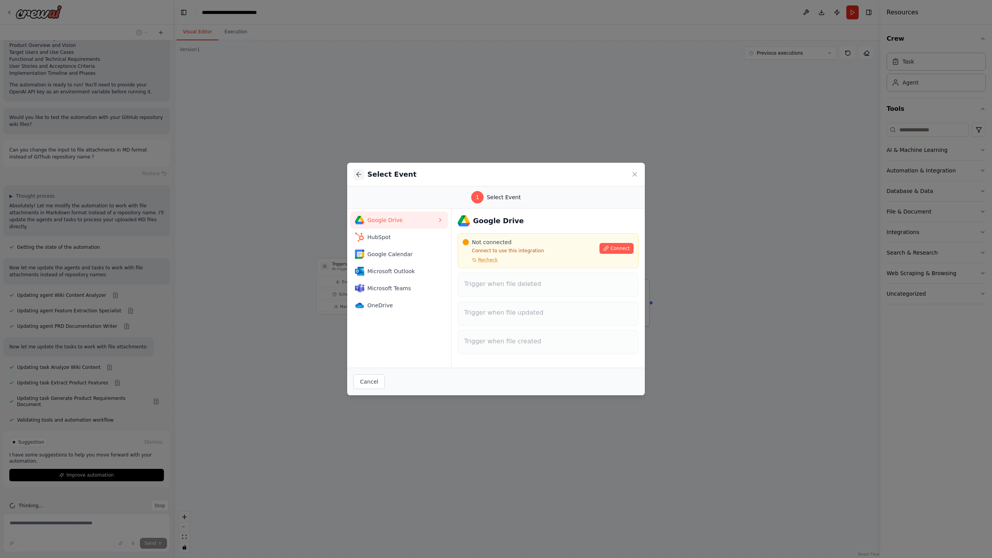
click at [359, 175] on icon at bounding box center [359, 175] width 8 height 8
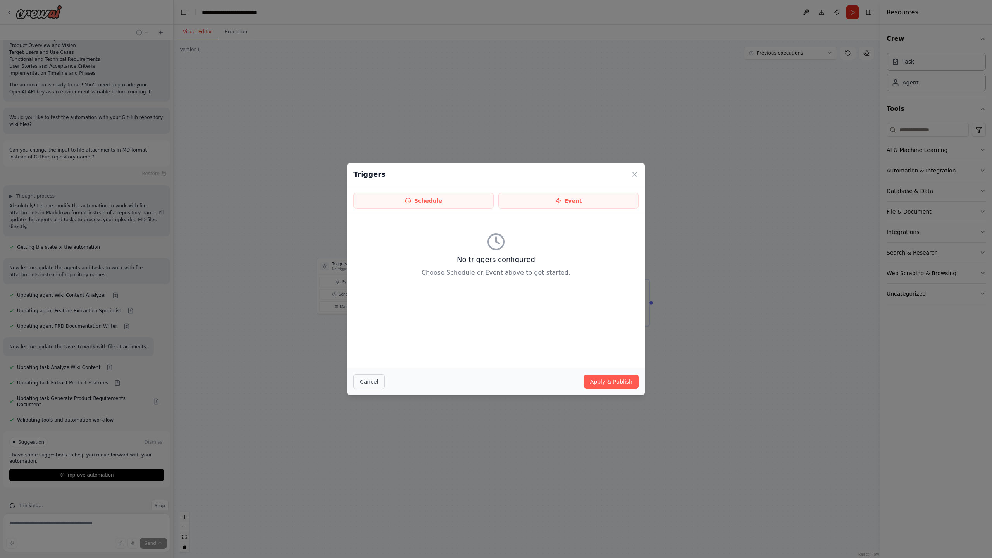
click at [378, 354] on button "Cancel" at bounding box center [369, 381] width 31 height 15
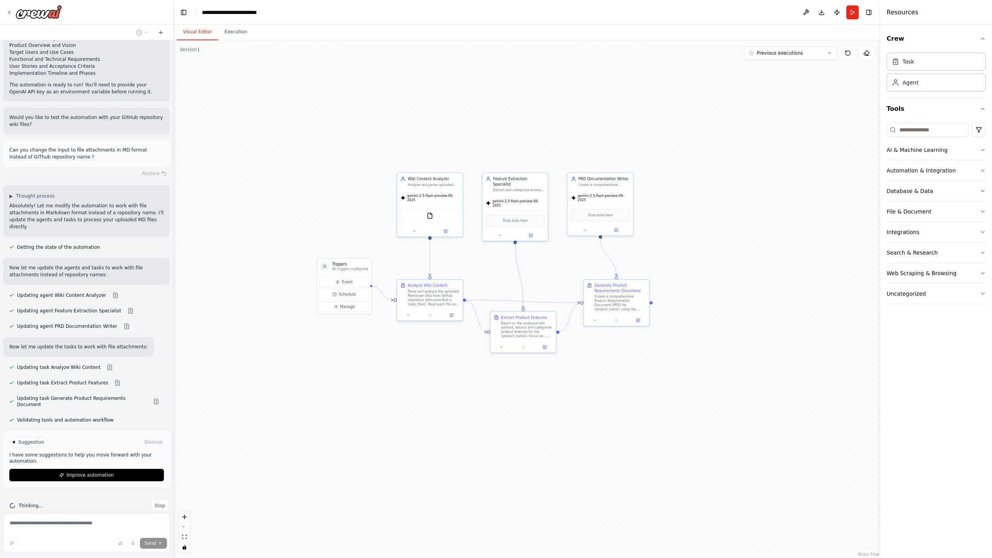
click at [440, 276] on div ".deletable-edge-delete-btn { width: 20px; height: 20px; border: 0px solid #ffff…" at bounding box center [527, 299] width 707 height 518
click at [433, 290] on div "Parse and analyze the uploaded Markdown files from GitHub repository wikis prov…" at bounding box center [434, 296] width 52 height 17
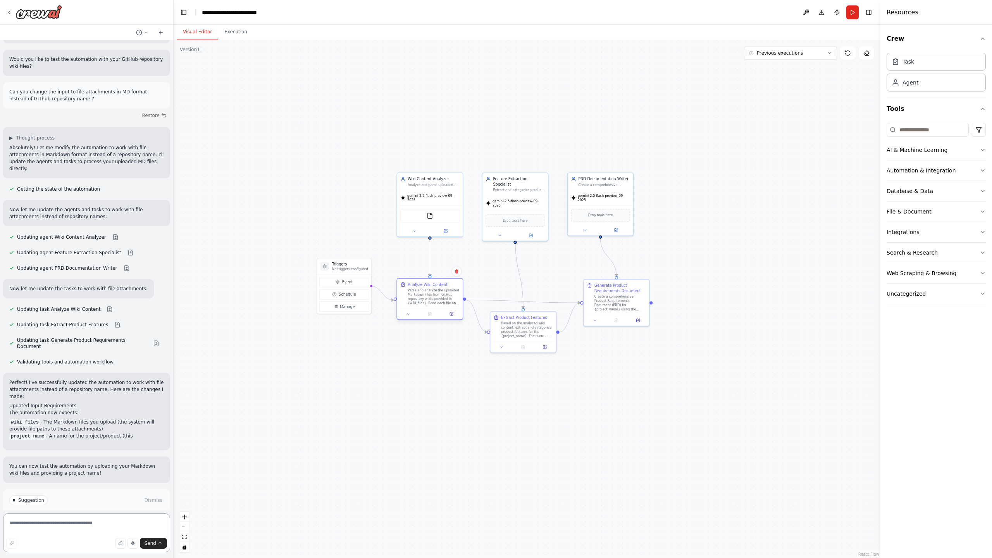
scroll to position [706, 0]
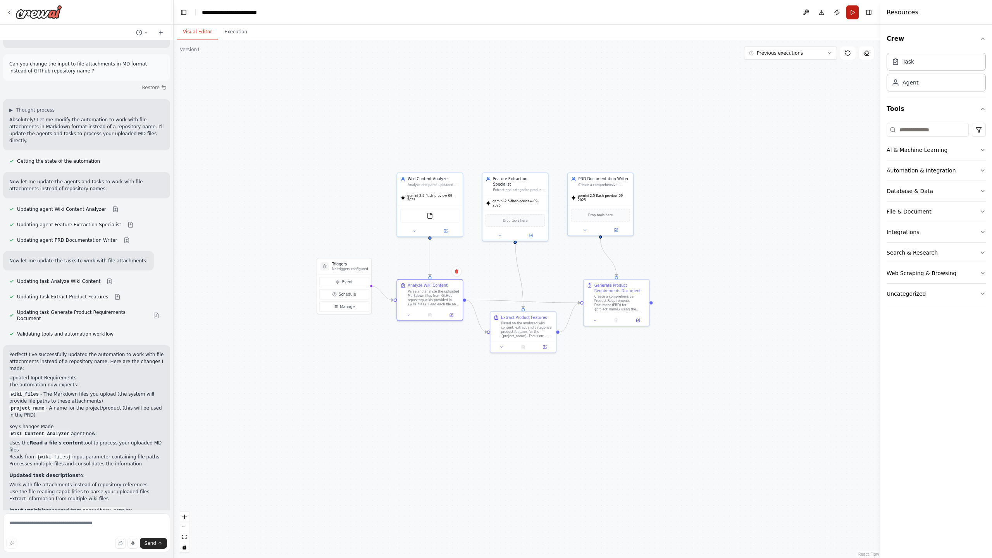
click at [669, 12] on button "Run" at bounding box center [853, 12] width 12 height 14
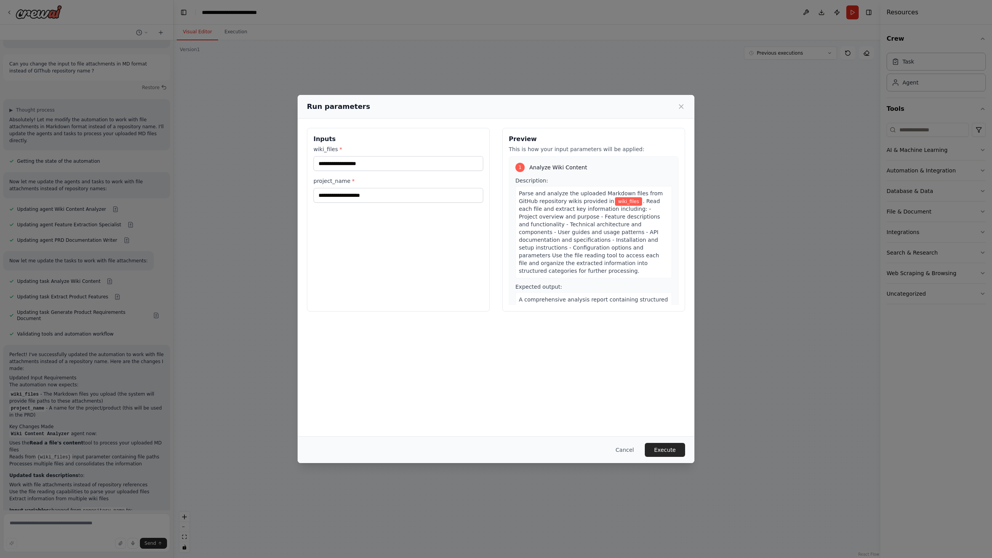
scroll to position [892, 0]
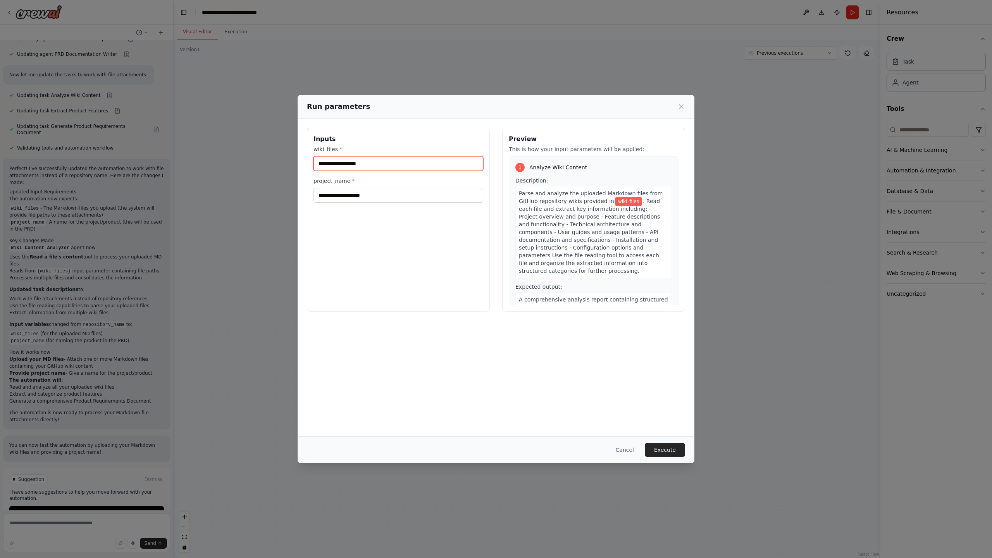
click at [361, 160] on input "wiki_files *" at bounding box center [399, 163] width 170 height 15
click at [360, 162] on input "wiki_files *" at bounding box center [399, 163] width 170 height 15
click at [348, 196] on input "project_name *" at bounding box center [399, 195] width 170 height 15
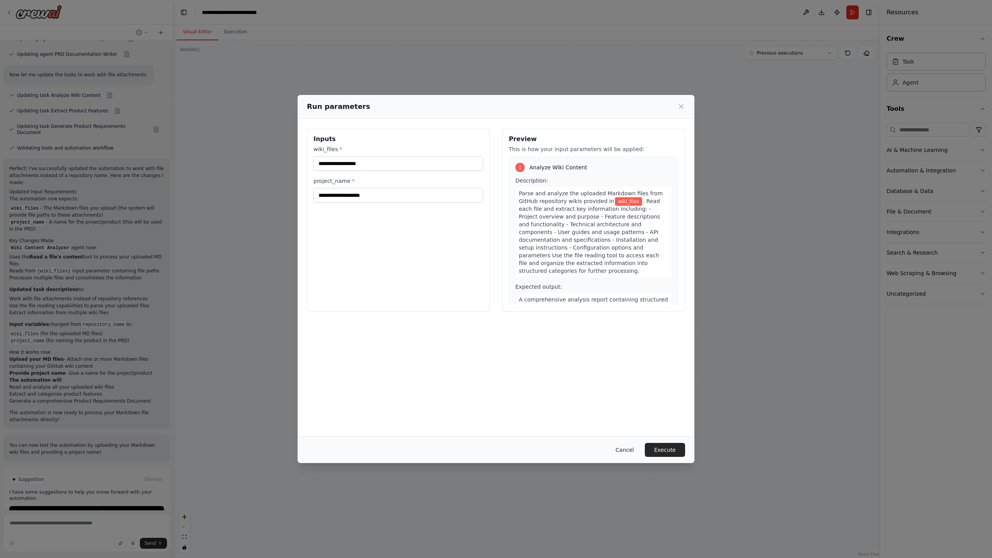
click at [626, 354] on button "Cancel" at bounding box center [625, 450] width 31 height 14
